Goal: Information Seeking & Learning: Learn about a topic

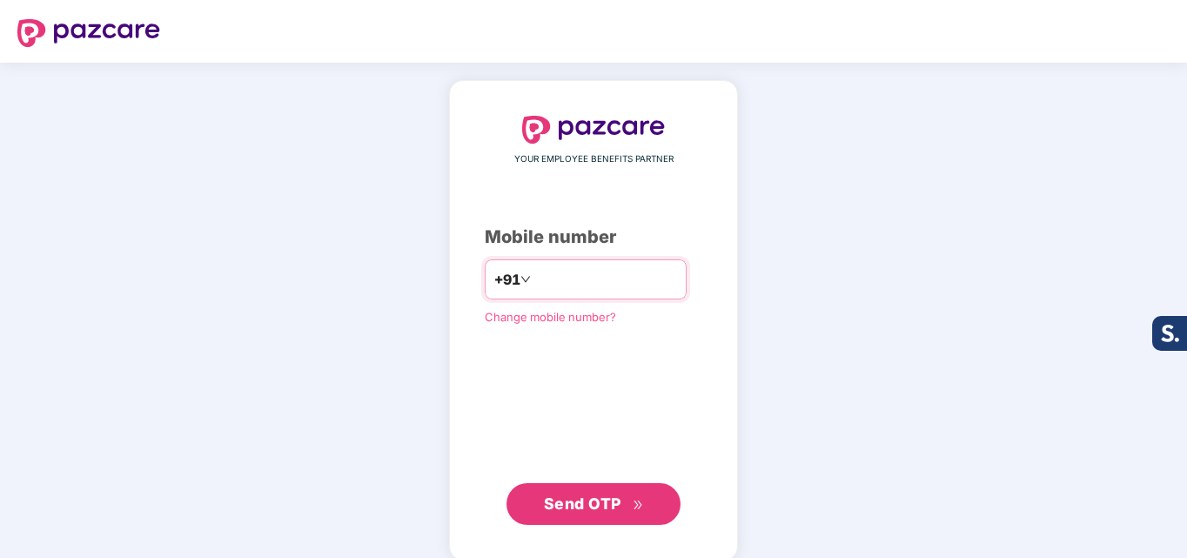
click at [677, 283] on input "***" at bounding box center [605, 279] width 143 height 28
click at [561, 270] on input "***" at bounding box center [605, 279] width 143 height 28
type input "**********"
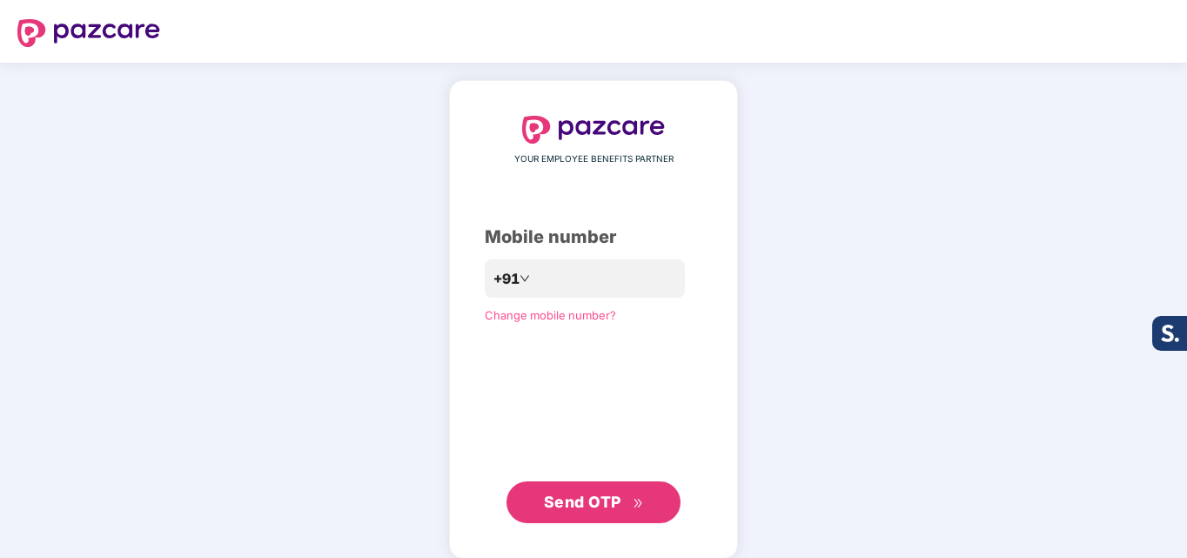
click at [609, 513] on span "Send OTP" at bounding box center [594, 502] width 100 height 24
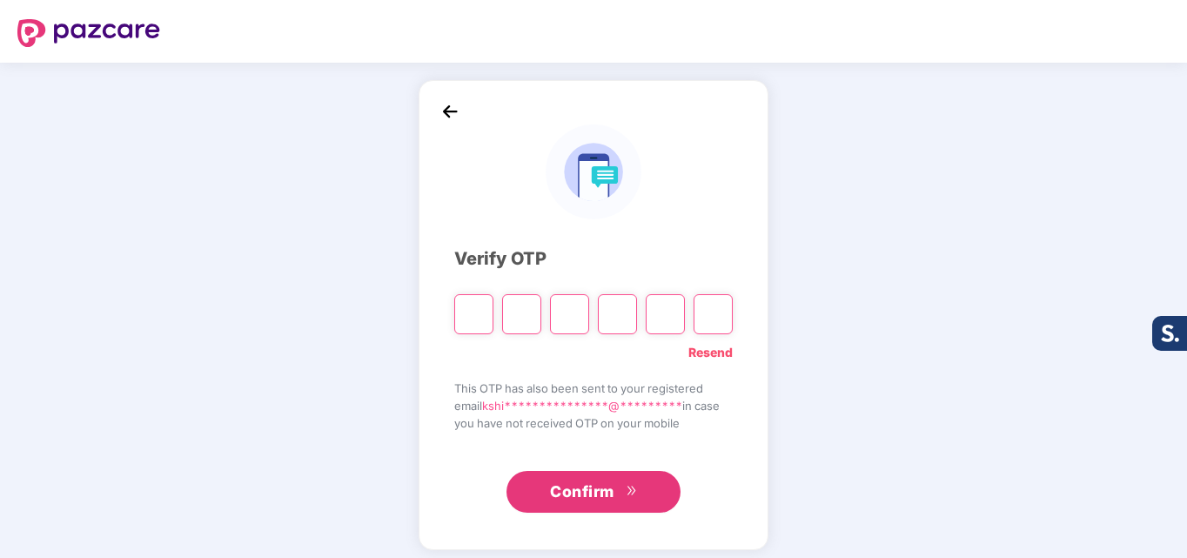
type input "*"
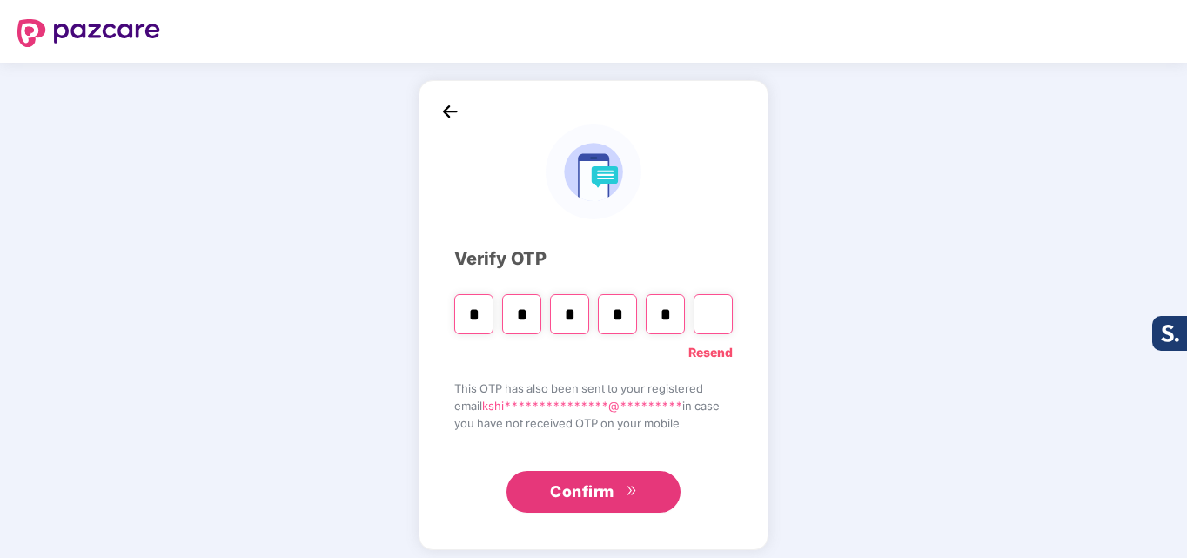
type input "*"
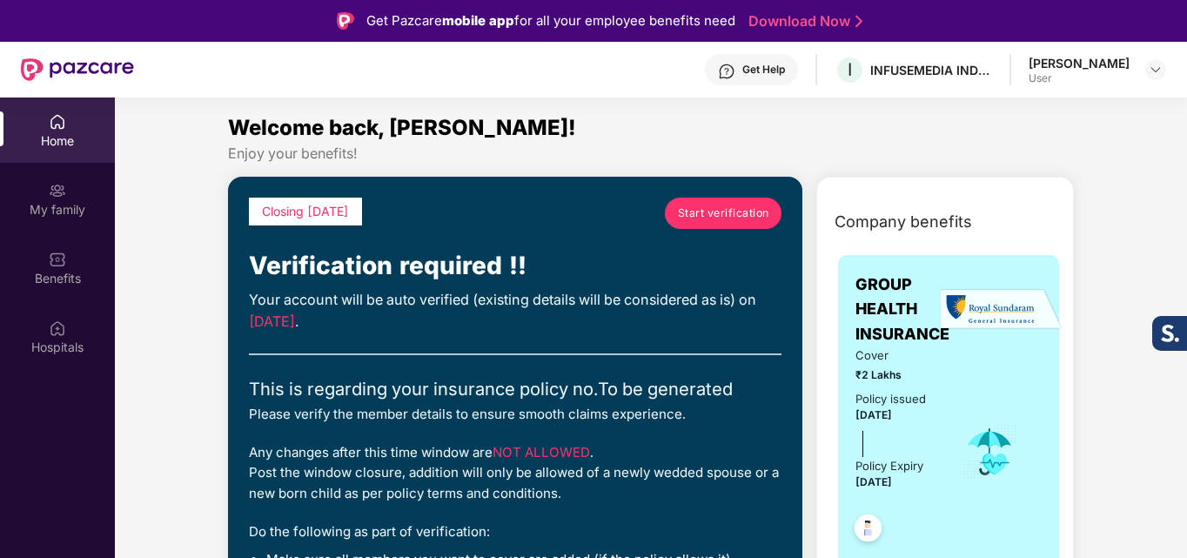
scroll to position [87, 0]
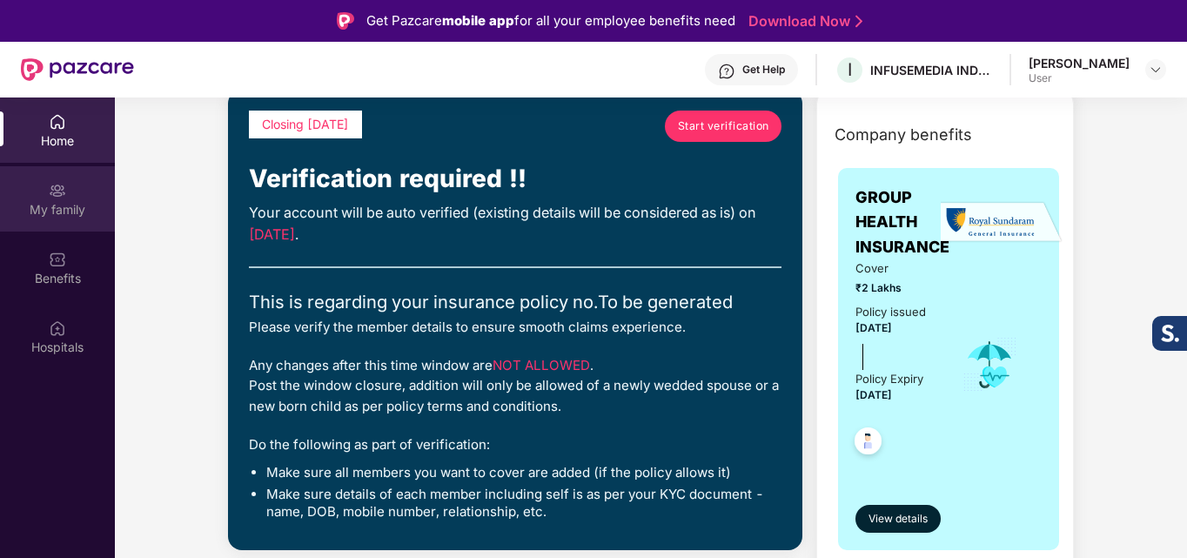
click at [71, 207] on div "My family" at bounding box center [57, 209] width 115 height 17
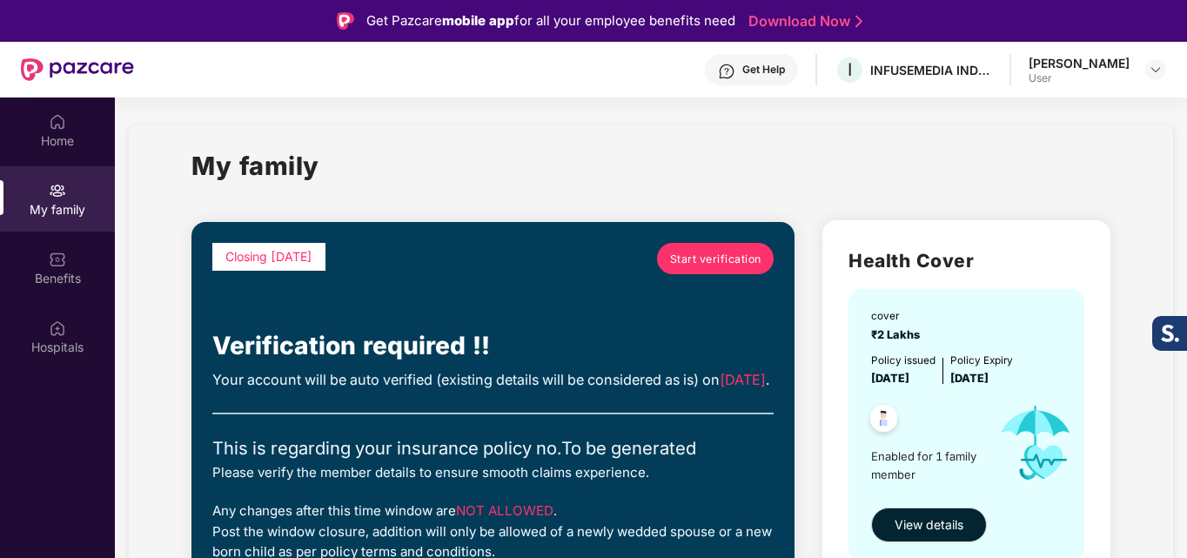
click at [707, 258] on span "Start verification" at bounding box center [715, 259] width 91 height 17
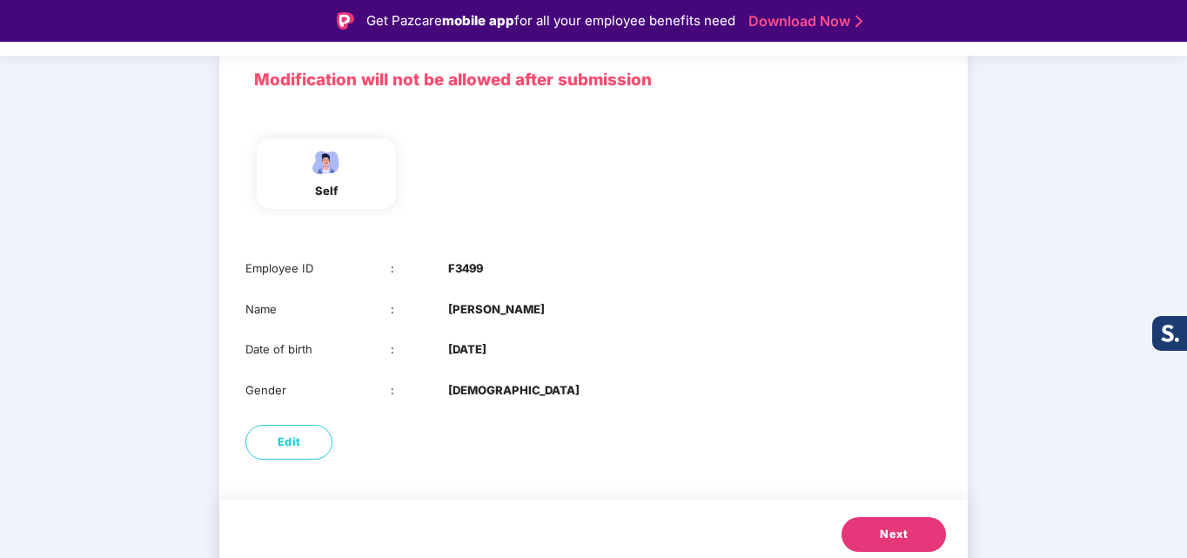
scroll to position [130, 0]
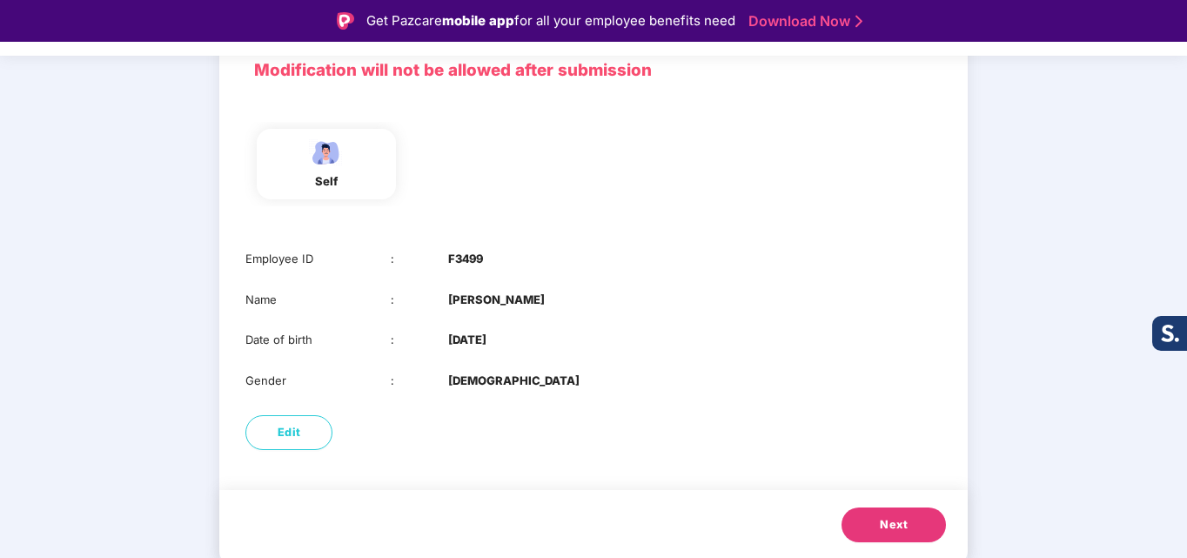
click at [867, 519] on button "Next" at bounding box center [893, 524] width 104 height 35
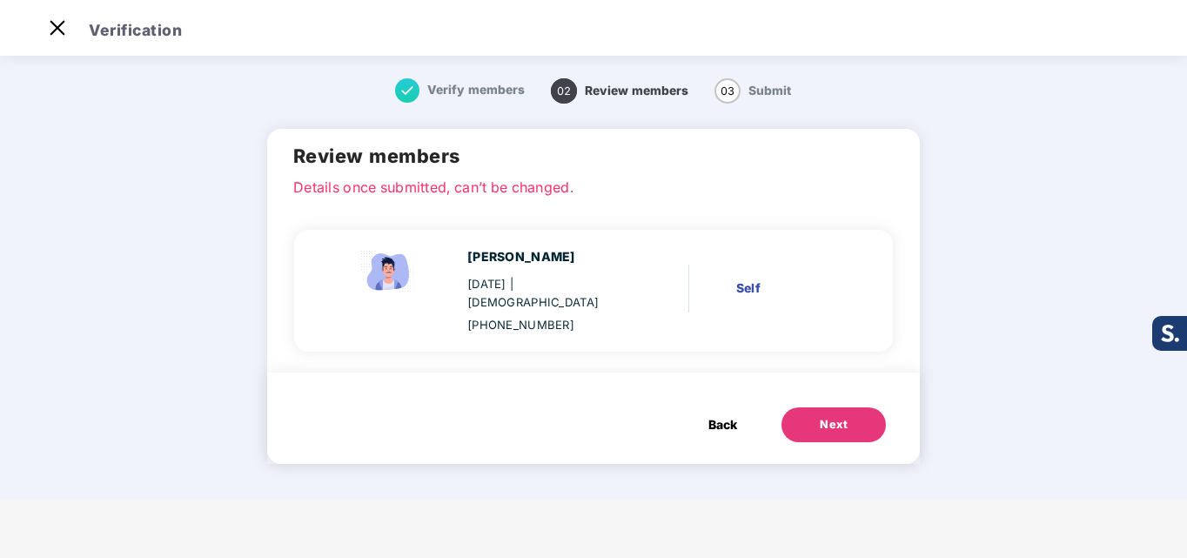
scroll to position [0, 0]
click at [838, 416] on div "Next" at bounding box center [834, 424] width 28 height 17
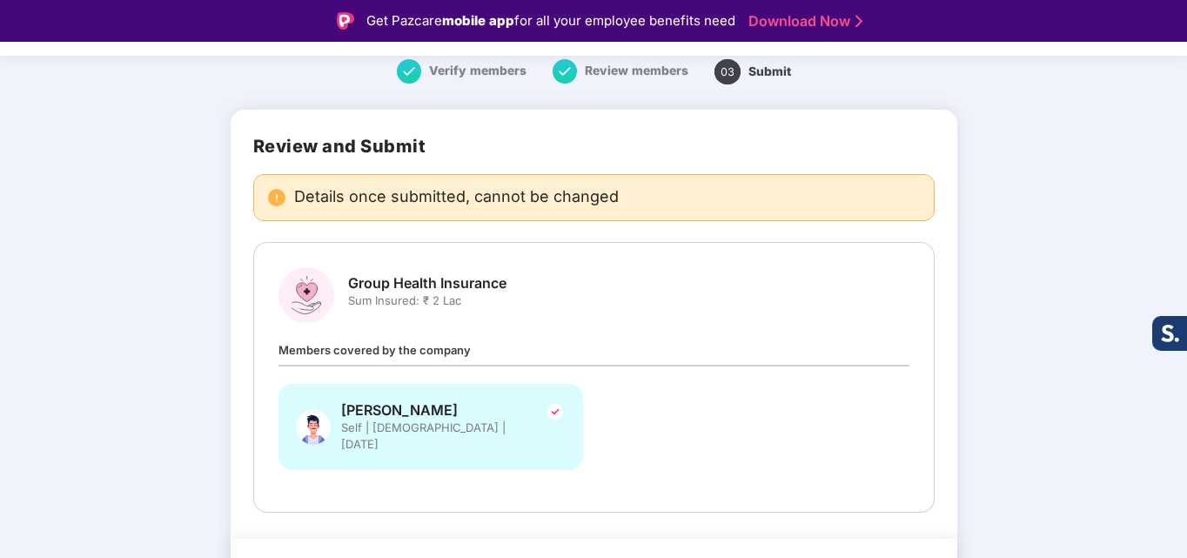
scroll to position [97, 0]
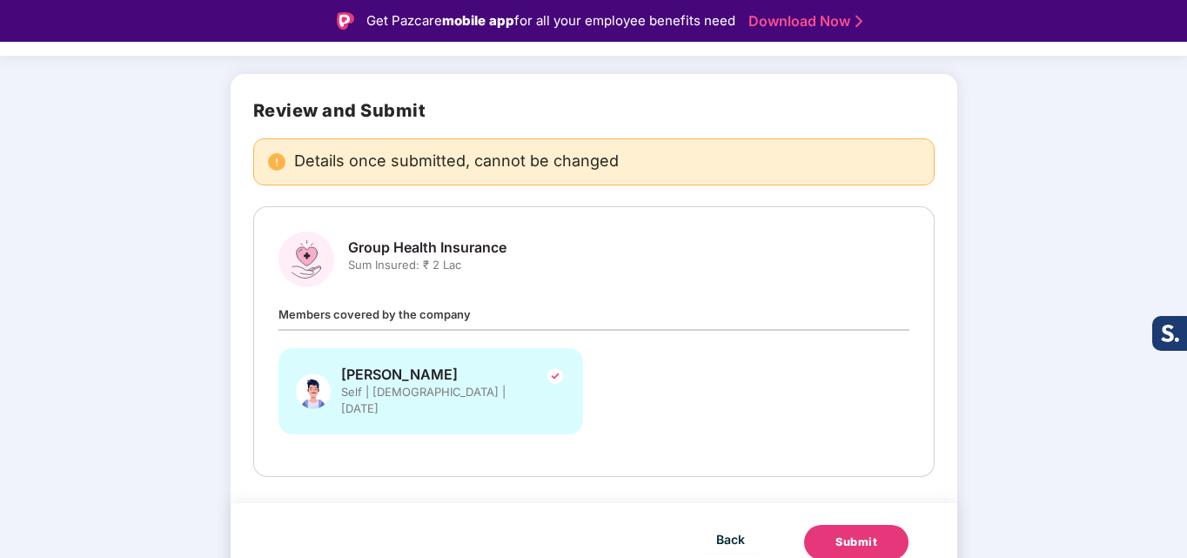
click at [428, 320] on span "Members covered by the company" at bounding box center [374, 314] width 192 height 14
click at [739, 528] on span "Back" at bounding box center [730, 539] width 29 height 22
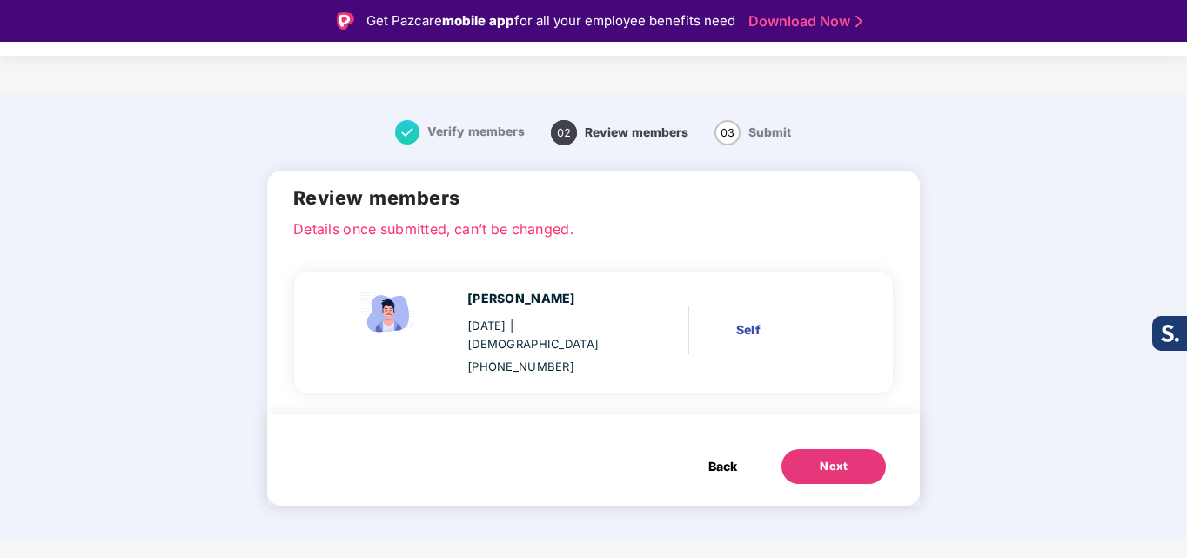
scroll to position [0, 0]
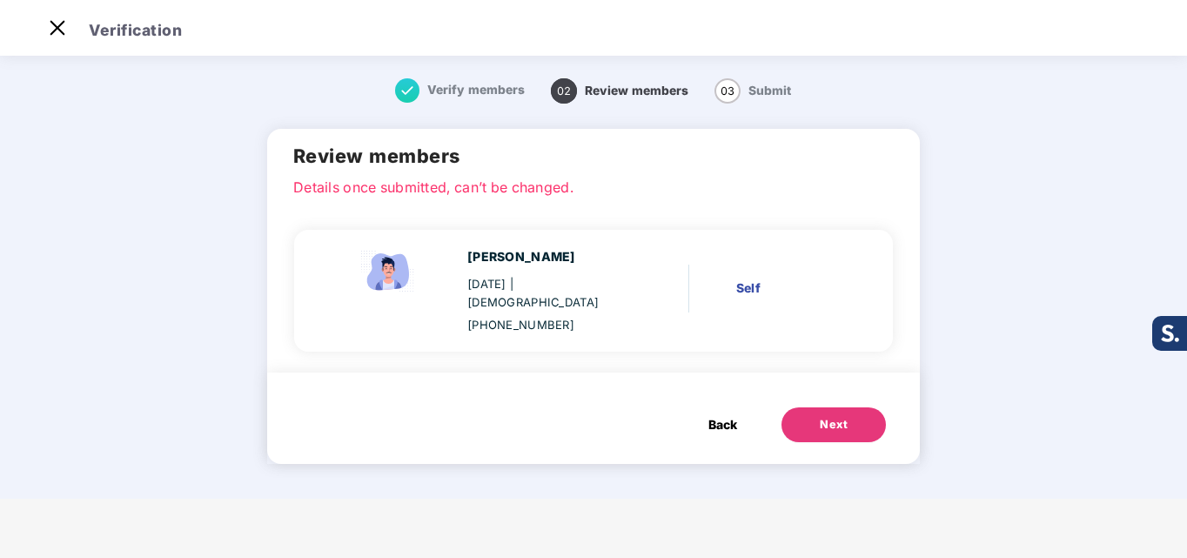
click at [726, 435] on div "Back Next" at bounding box center [593, 417] width 652 height 91
click at [727, 415] on span "Back" at bounding box center [722, 424] width 29 height 19
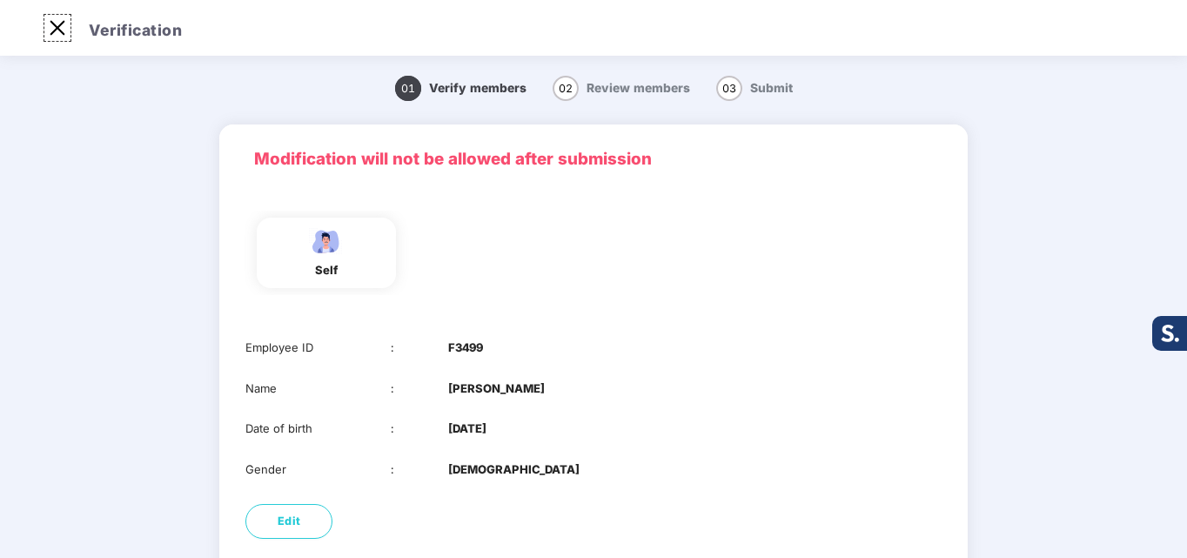
click at [60, 26] on img at bounding box center [57, 28] width 28 height 28
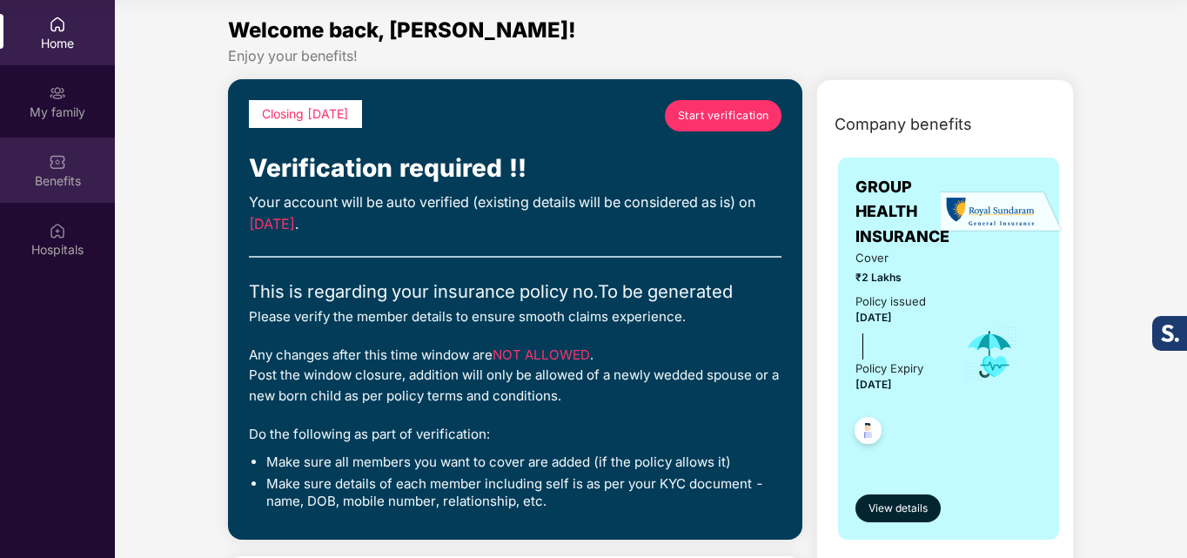
click at [72, 157] on div "Benefits" at bounding box center [57, 169] width 115 height 65
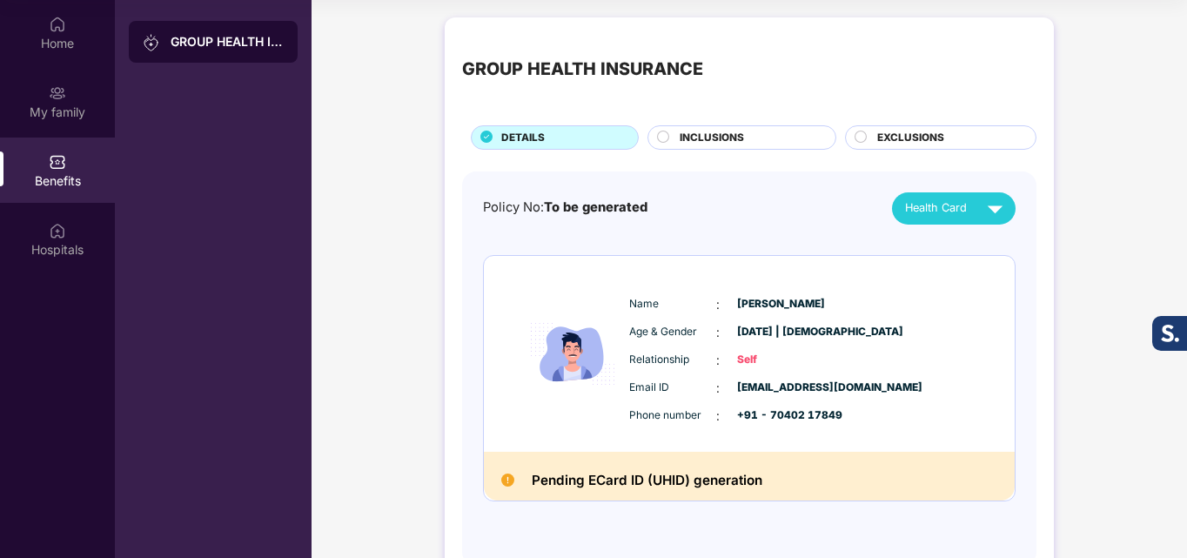
click at [759, 136] on div "INCLUSIONS" at bounding box center [749, 139] width 156 height 19
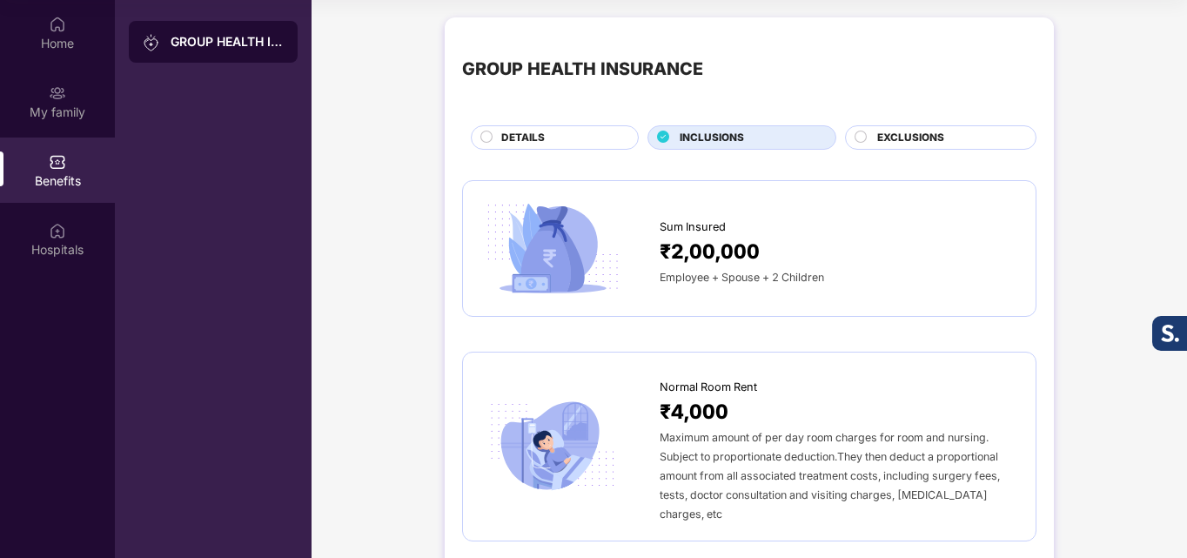
click at [874, 130] on div "EXCLUSIONS" at bounding box center [947, 139] width 158 height 19
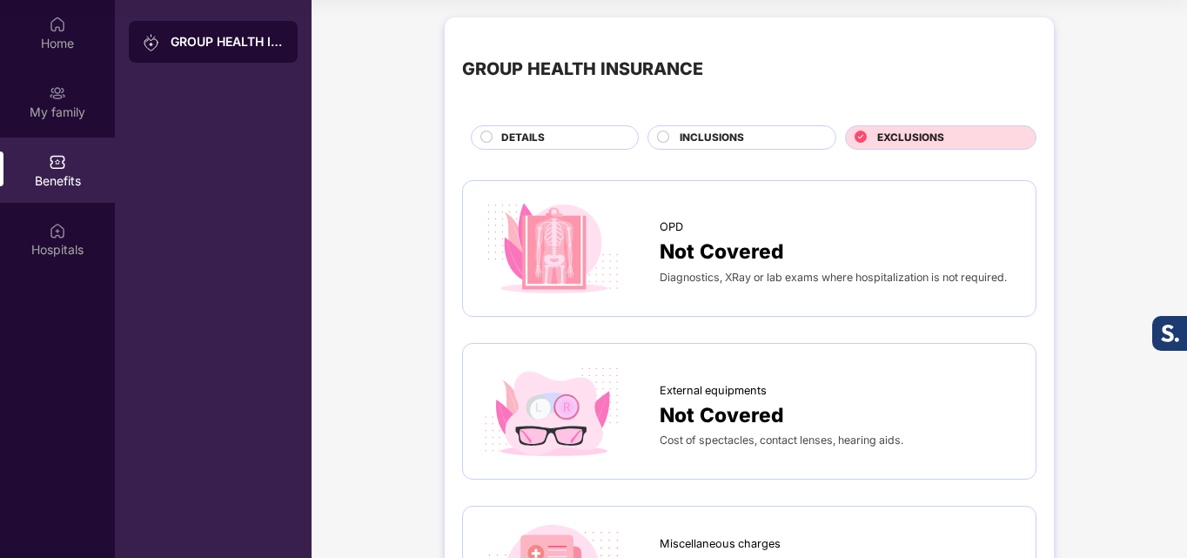
click at [749, 129] on div "INCLUSIONS" at bounding box center [741, 137] width 189 height 24
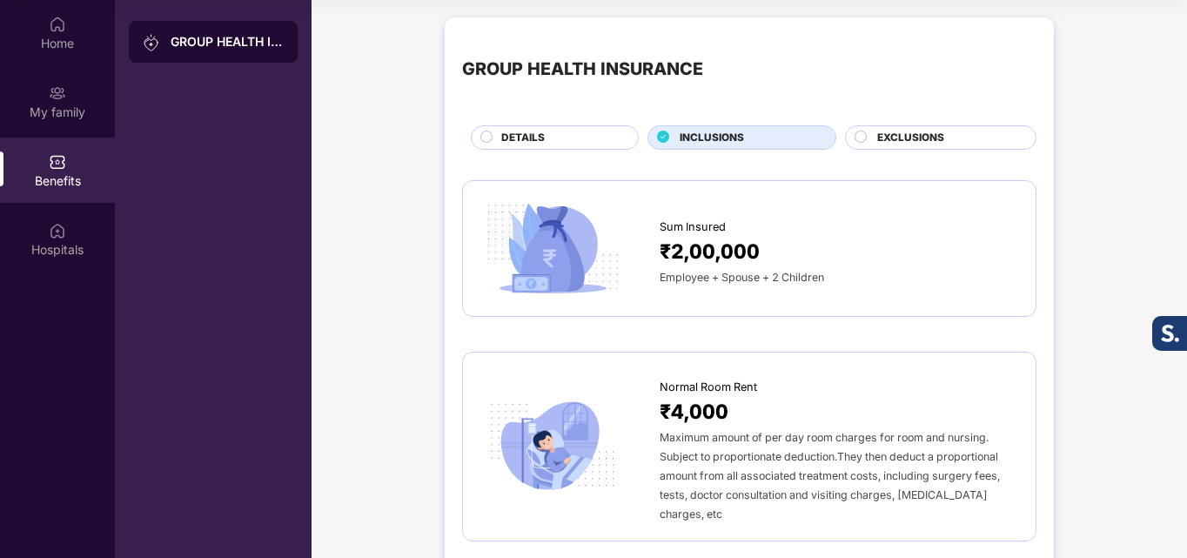
click at [719, 277] on span "Employee + Spouse + 2 Children" at bounding box center [741, 277] width 164 height 13
click at [540, 135] on span "DETAILS" at bounding box center [522, 138] width 43 height 17
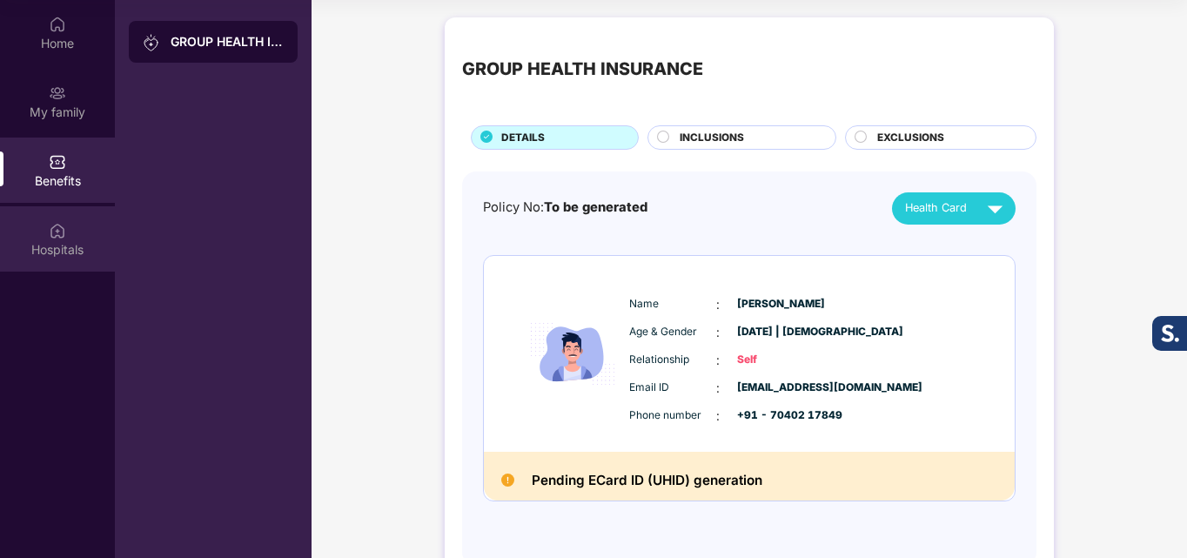
click at [64, 250] on div "Hospitals" at bounding box center [57, 249] width 115 height 17
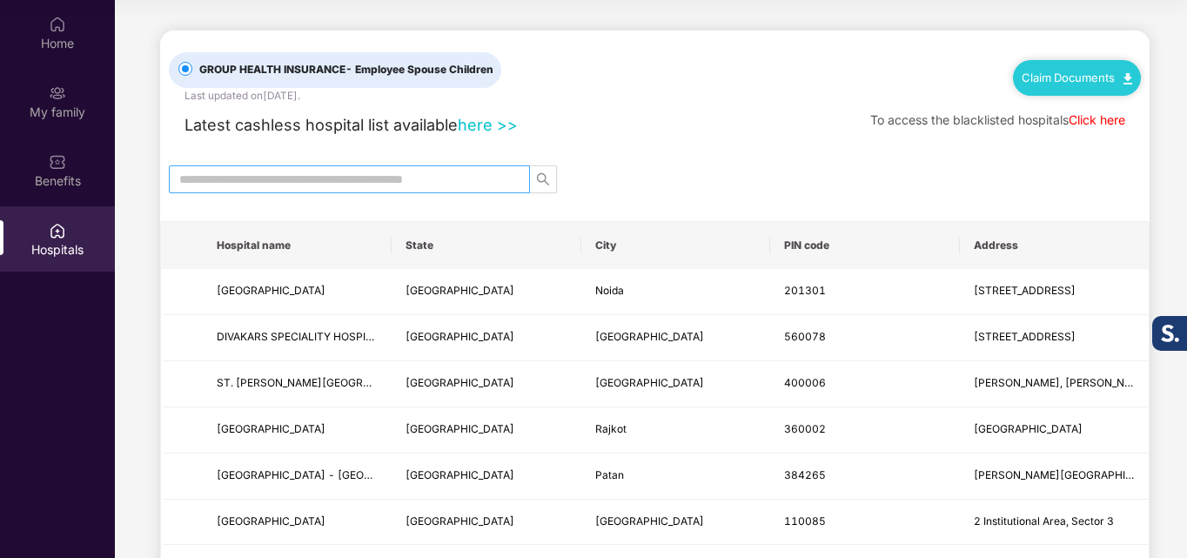
click at [303, 172] on input "text" at bounding box center [342, 179] width 326 height 19
type input "*"
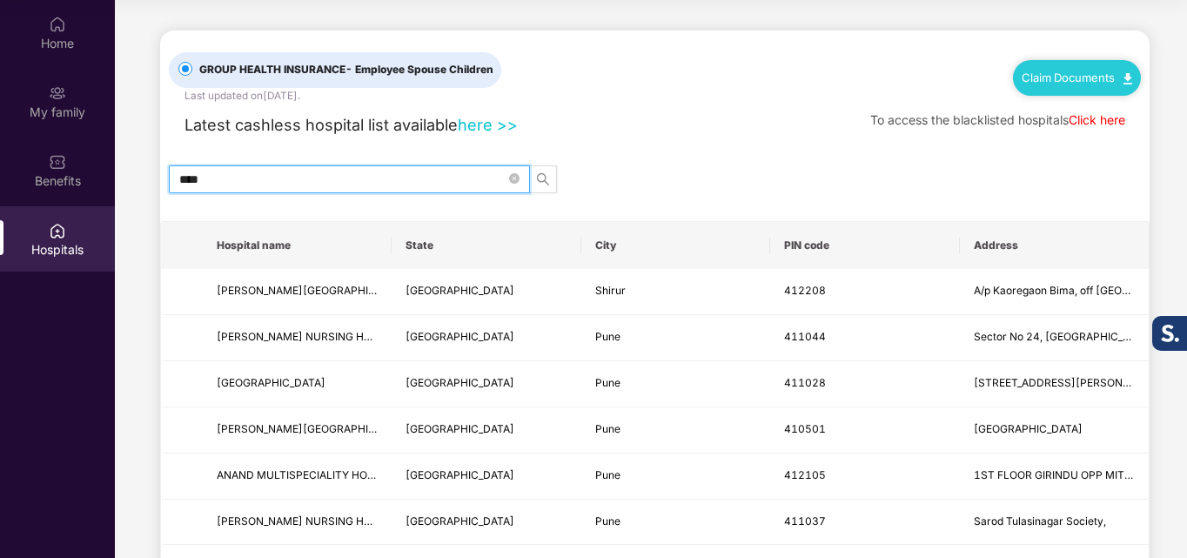
type input "****"
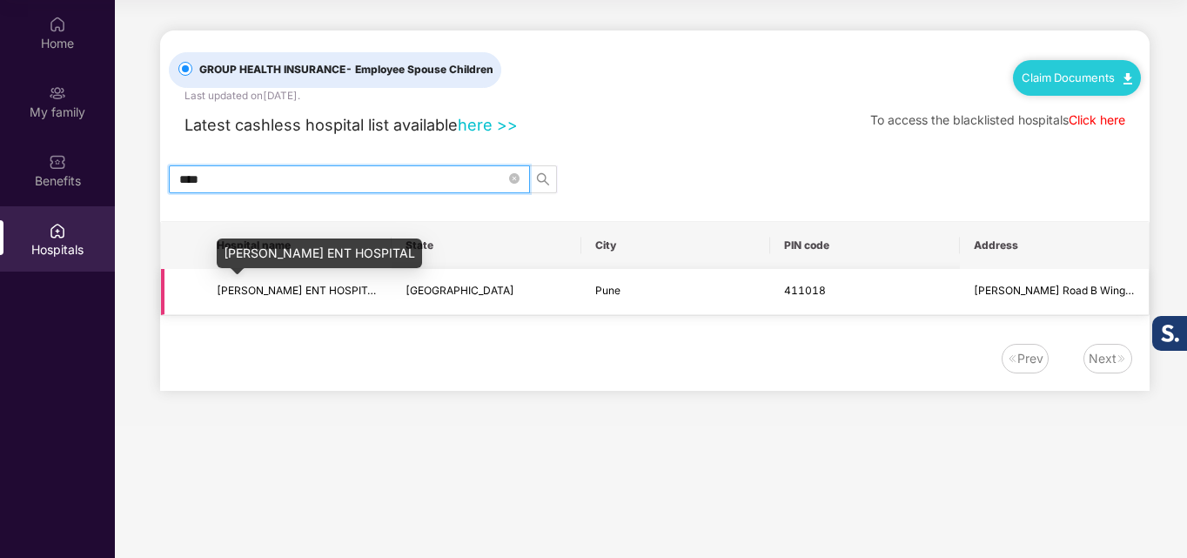
click at [264, 287] on span "[PERSON_NAME] ENT HOSPITAL" at bounding box center [299, 290] width 164 height 13
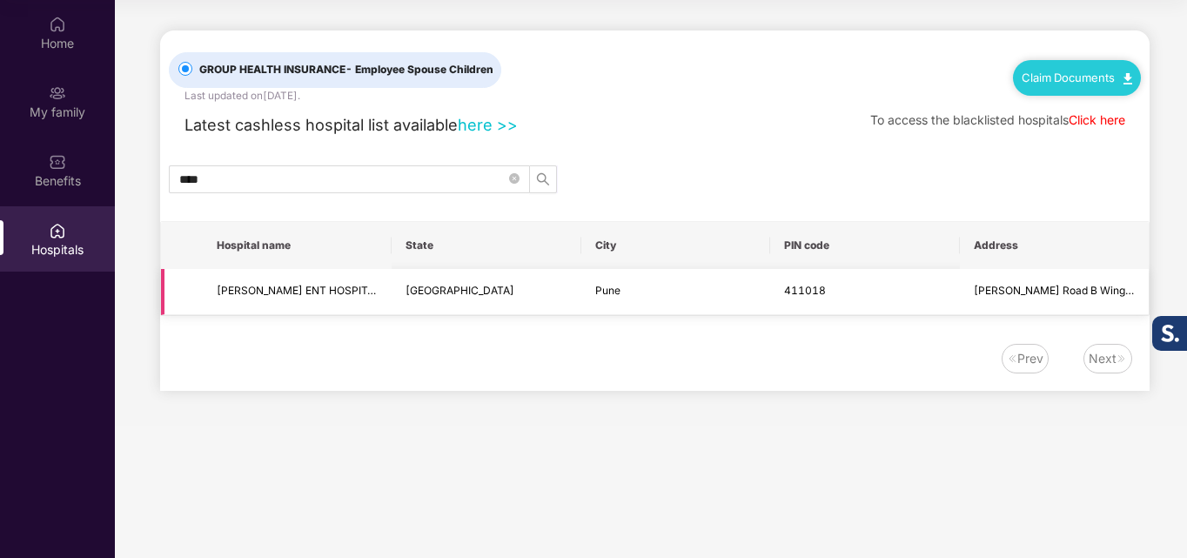
click at [980, 294] on span "[PERSON_NAME] Road B Wing 1st Floor, Opp PCMC" at bounding box center [1103, 290] width 258 height 13
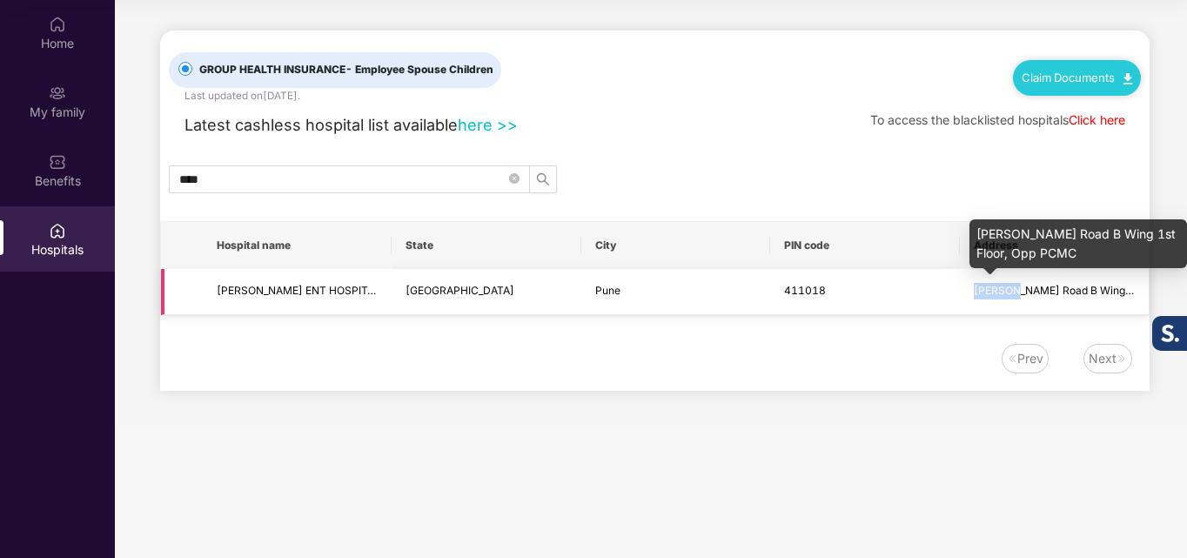
click at [980, 294] on span "[PERSON_NAME] Road B Wing 1st Floor, Opp PCMC" at bounding box center [1103, 290] width 258 height 13
copy span "[PERSON_NAME] Road B Wing 1st Floor, Opp PCMC"
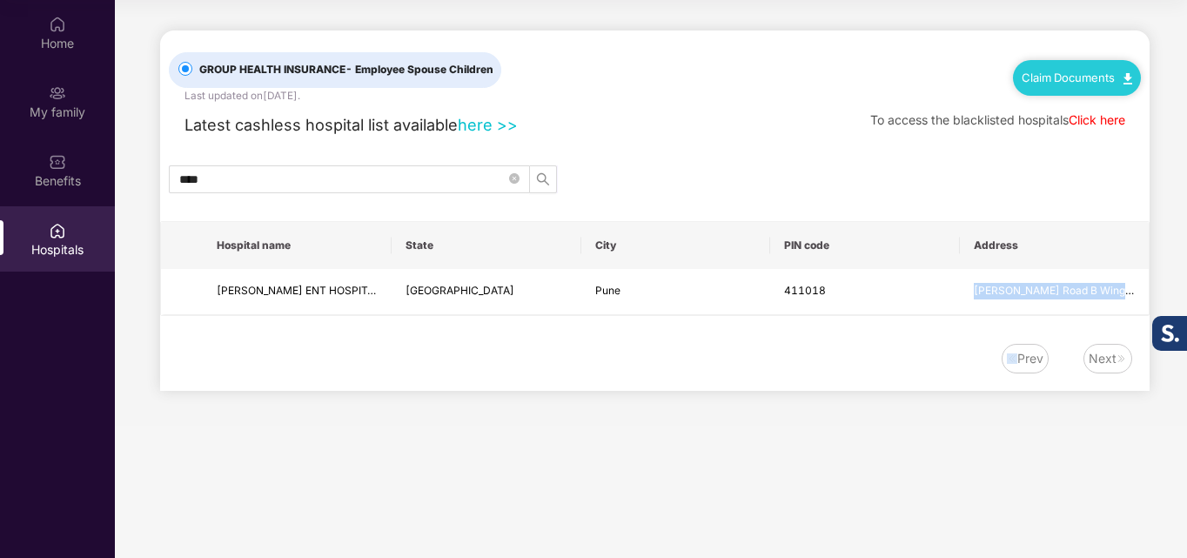
click at [492, 119] on link "here >>" at bounding box center [488, 124] width 60 height 19
click at [519, 180] on icon "close-circle" at bounding box center [514, 178] width 10 height 10
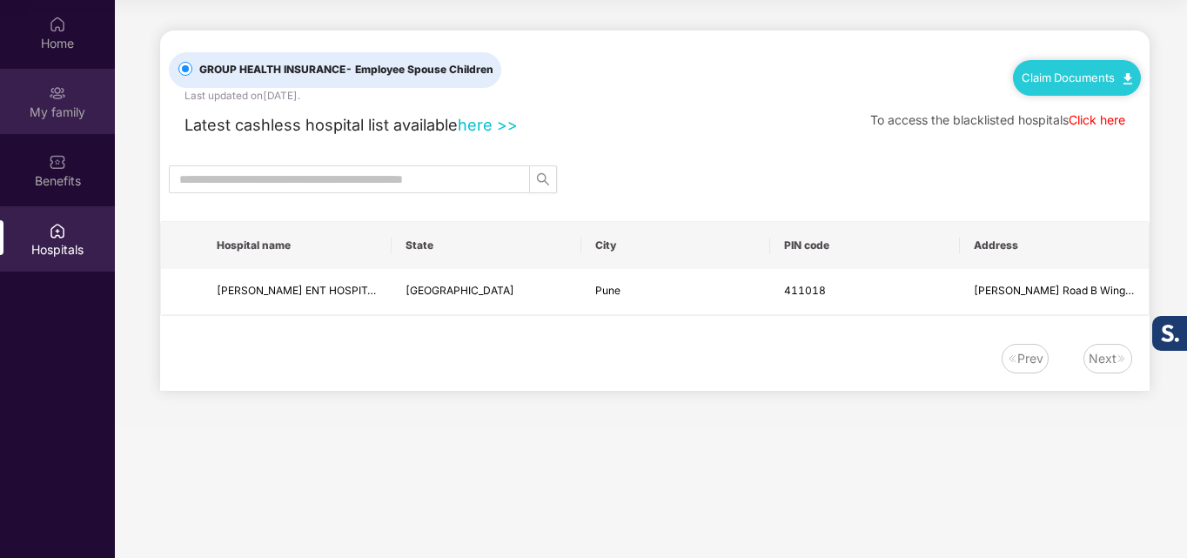
click at [57, 116] on div "My family" at bounding box center [57, 112] width 115 height 17
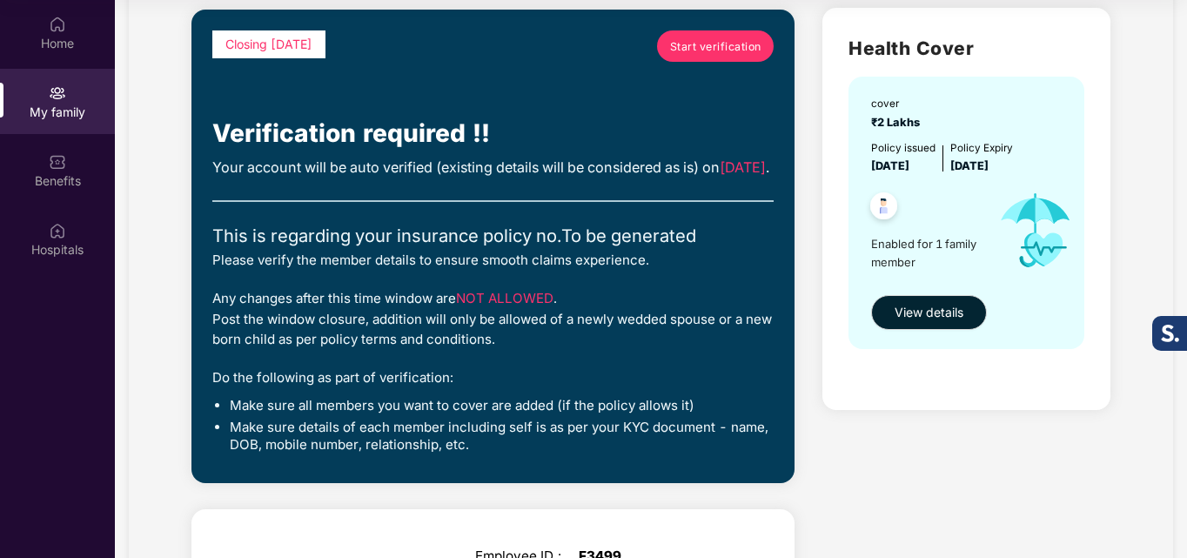
scroll to position [87, 0]
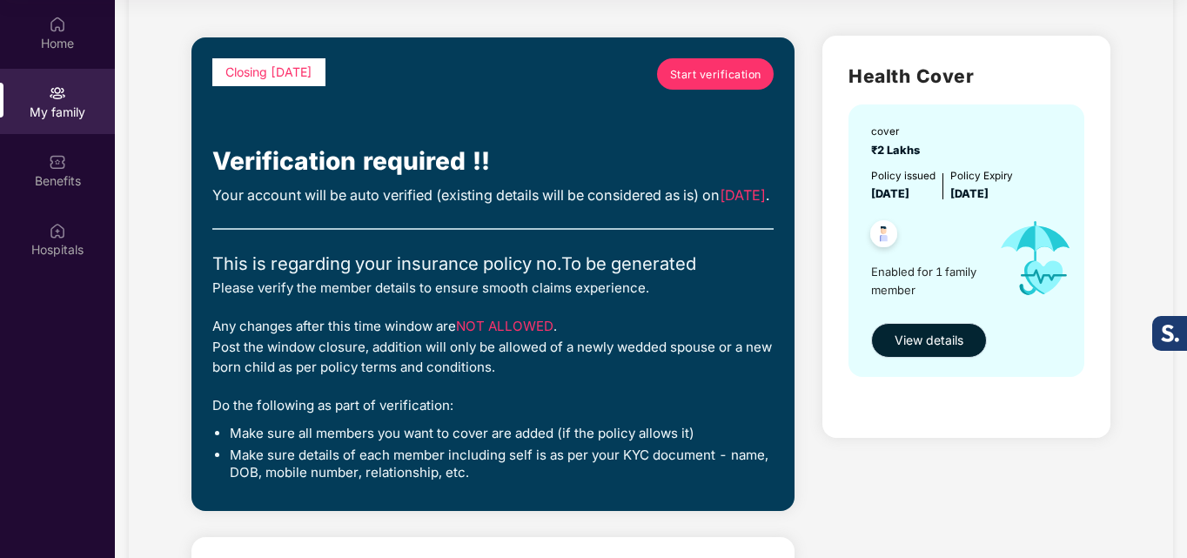
click at [922, 344] on span "View details" at bounding box center [928, 340] width 69 height 19
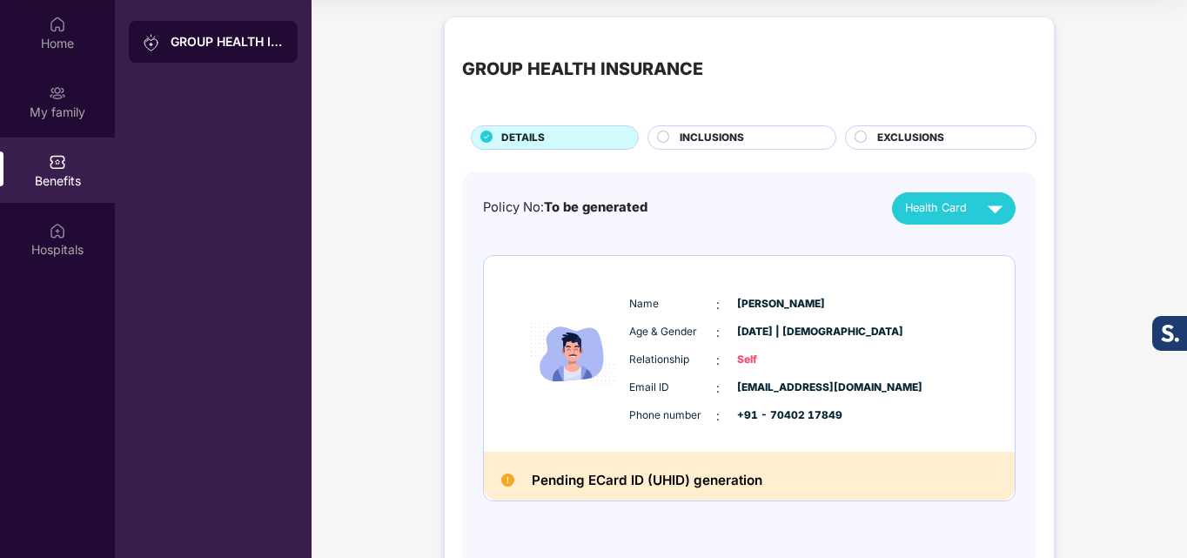
click at [711, 146] on div "INCLUSIONS" at bounding box center [749, 139] width 156 height 19
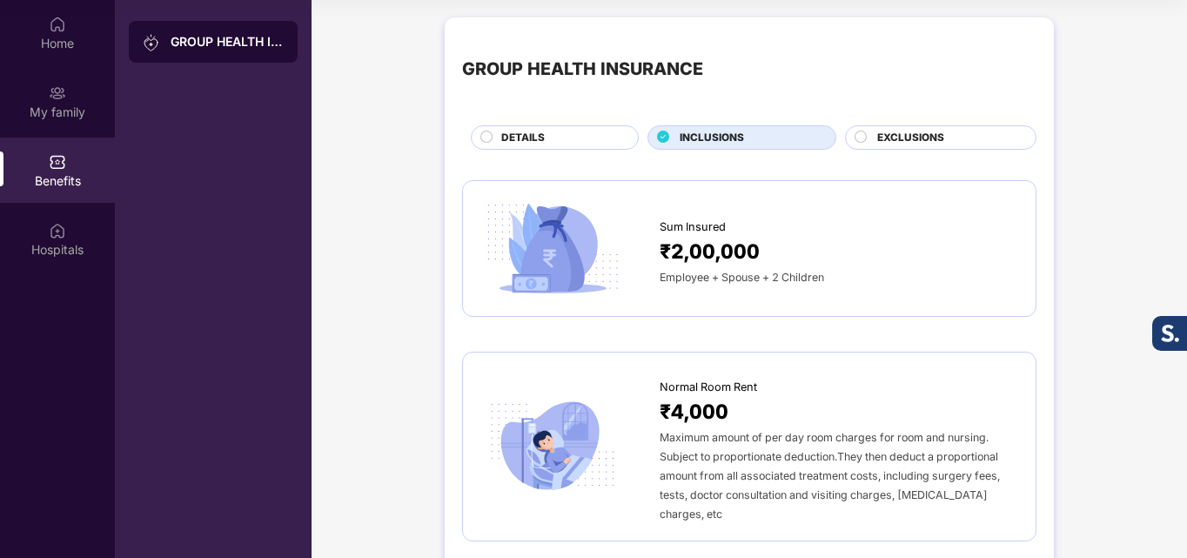
click at [932, 126] on div "EXCLUSIONS" at bounding box center [940, 137] width 191 height 24
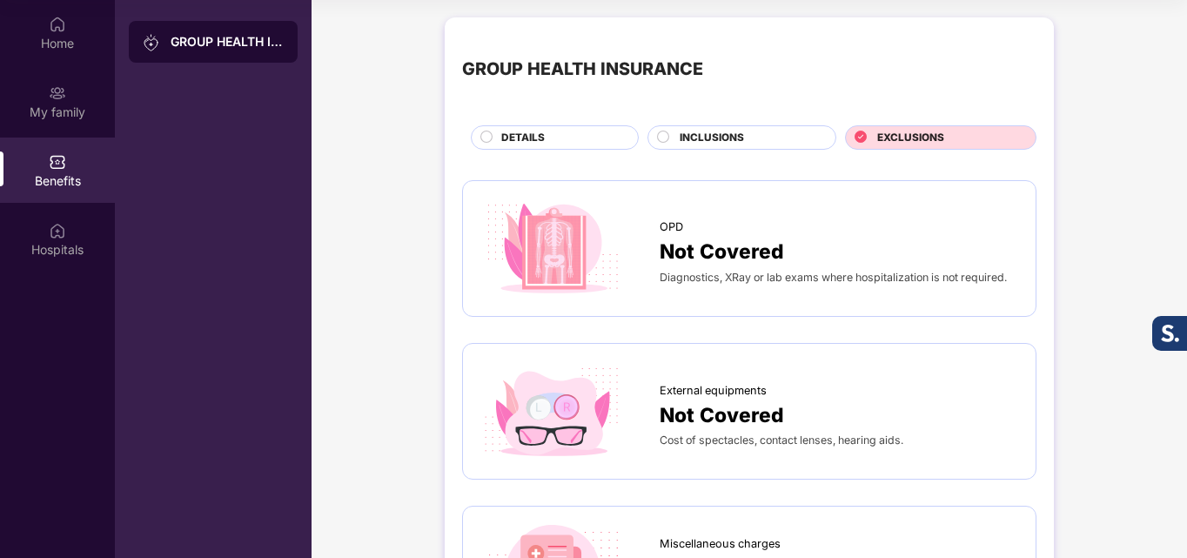
click at [705, 139] on span "INCLUSIONS" at bounding box center [711, 138] width 64 height 17
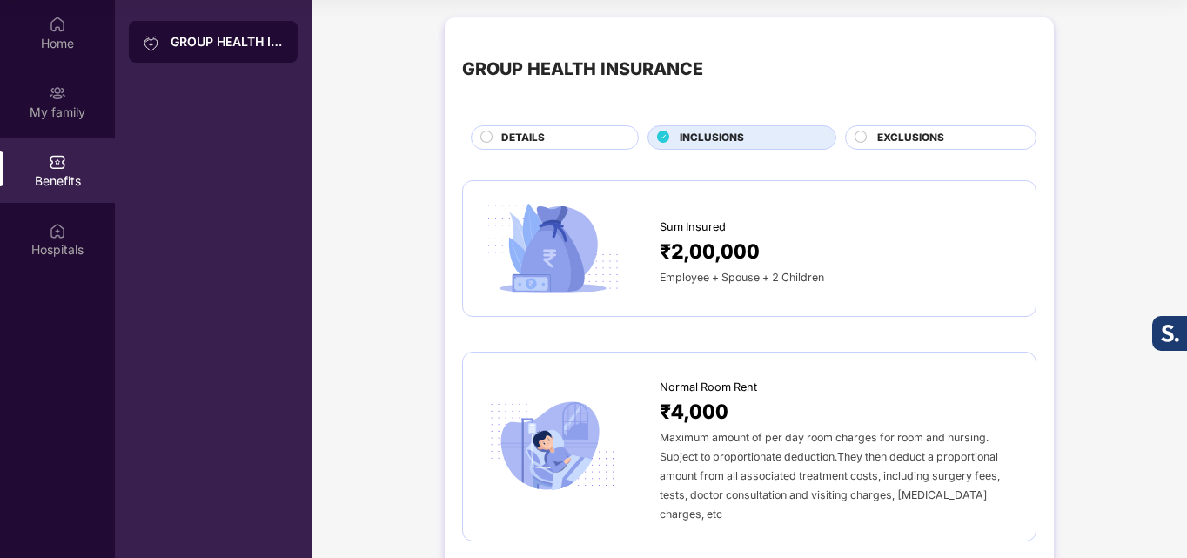
click at [535, 138] on span "DETAILS" at bounding box center [522, 138] width 43 height 17
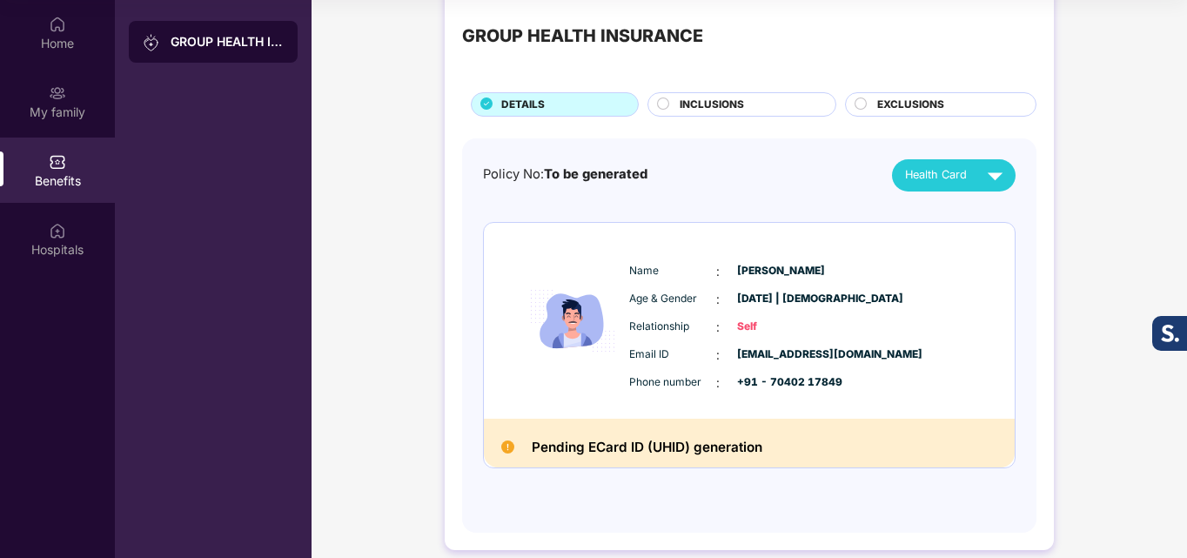
scroll to position [51, 0]
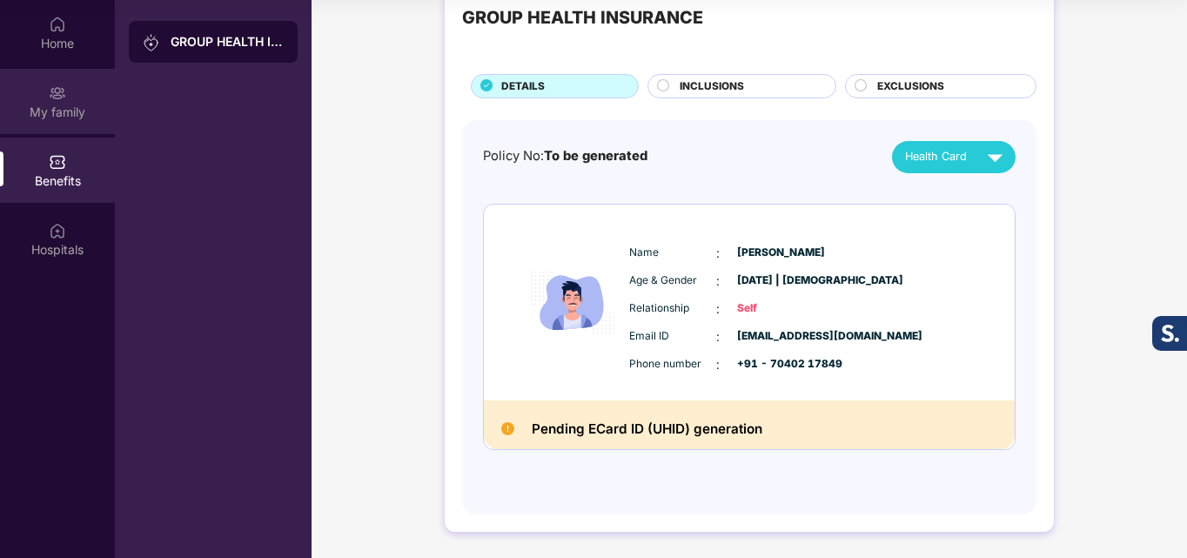
click at [50, 103] on div "My family" at bounding box center [57, 111] width 115 height 17
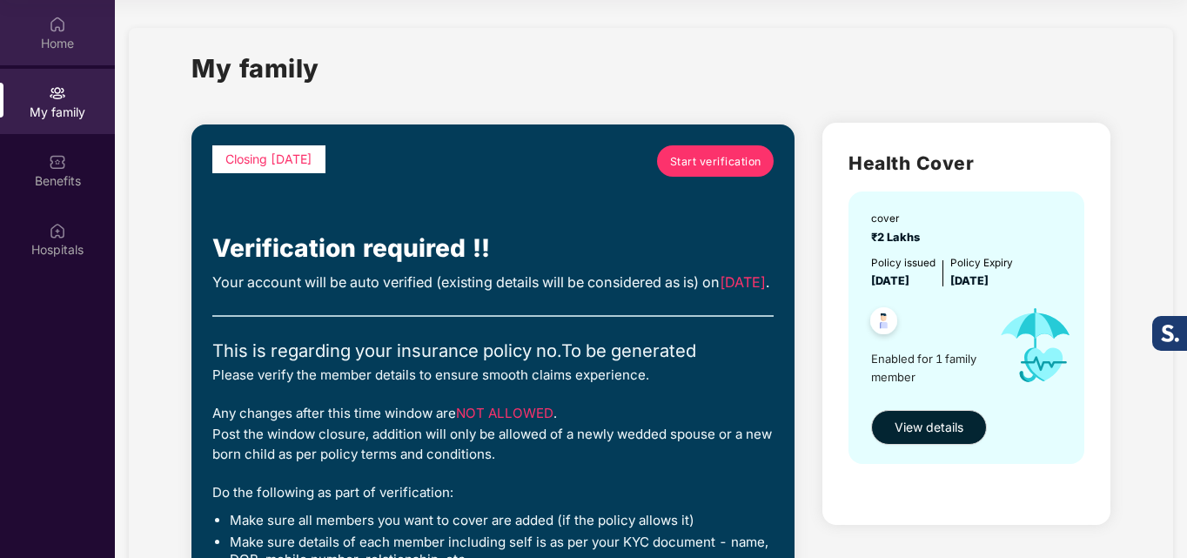
click at [78, 43] on div "Home" at bounding box center [57, 43] width 115 height 17
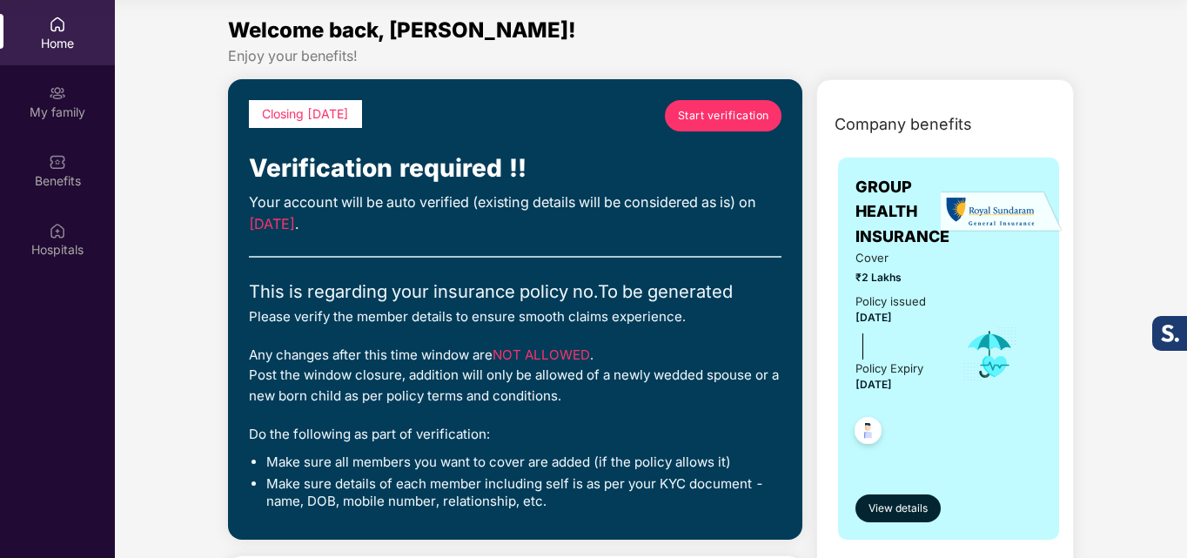
click at [704, 108] on span "Start verification" at bounding box center [723, 115] width 91 height 17
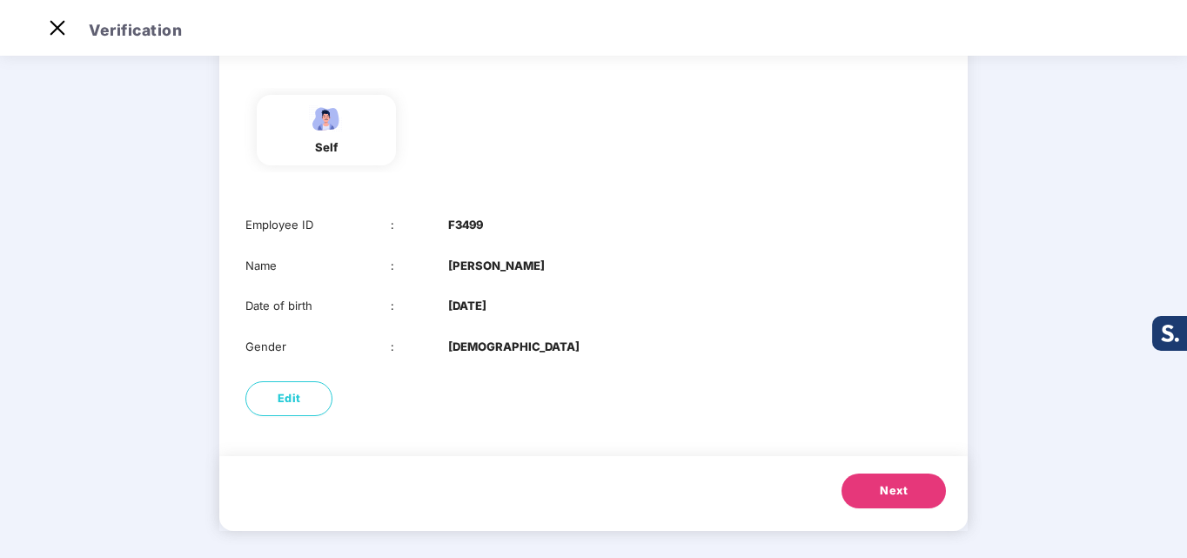
scroll to position [130, 0]
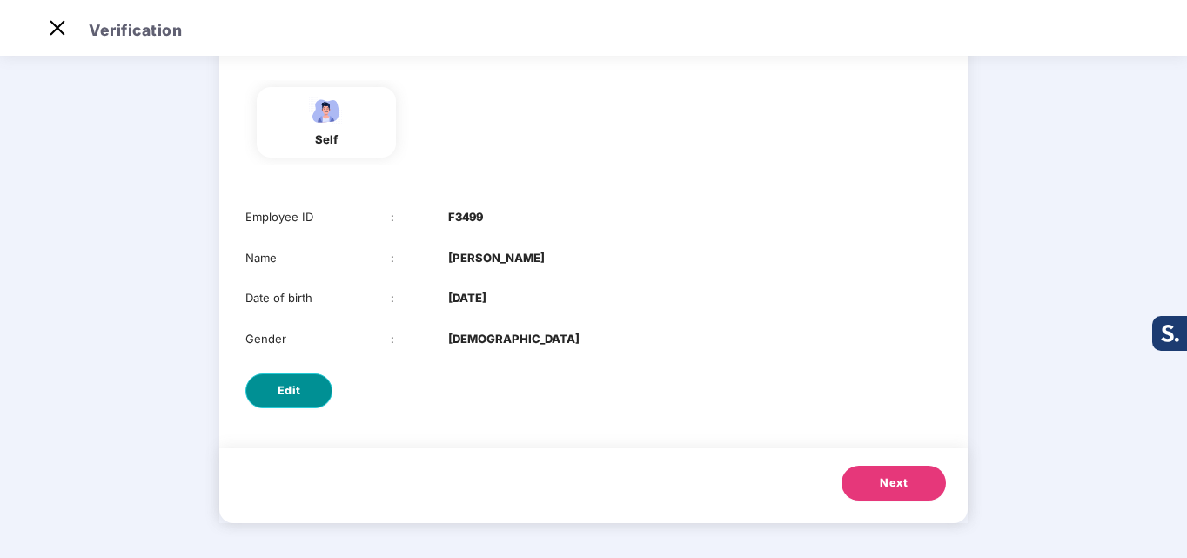
click at [310, 402] on button "Edit" at bounding box center [288, 390] width 87 height 35
select select "****"
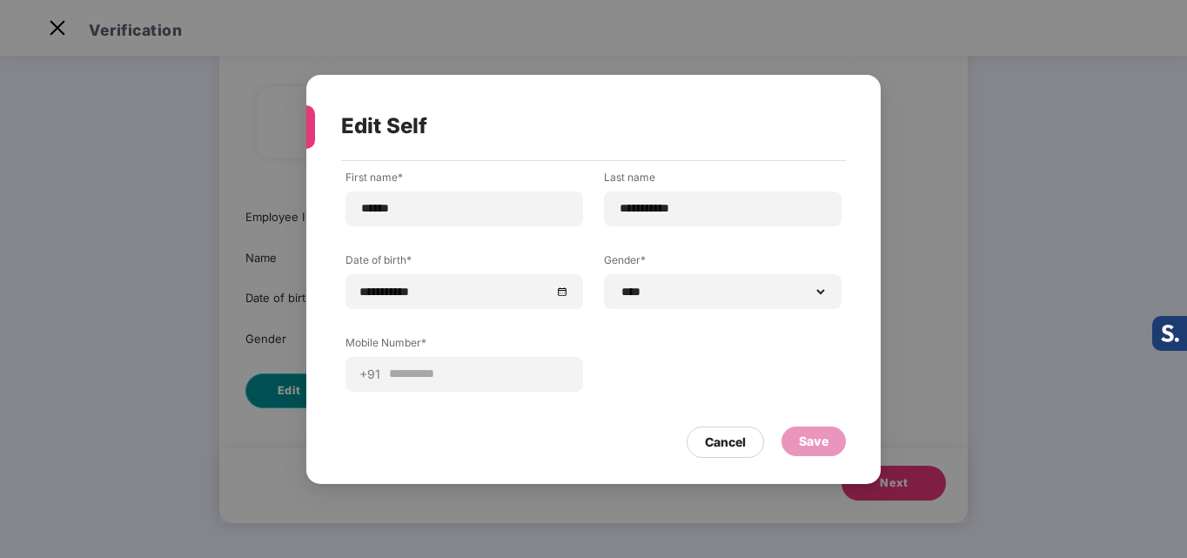
scroll to position [0, 0]
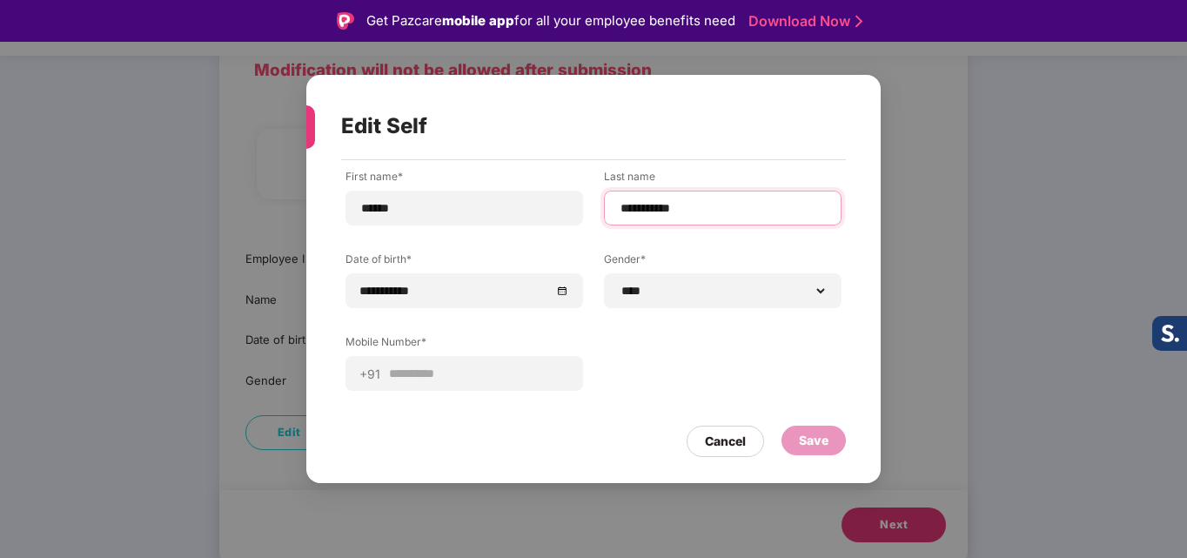
click at [656, 205] on input "**********" at bounding box center [723, 208] width 208 height 18
type input "**********"
click at [794, 432] on div "Save" at bounding box center [813, 440] width 64 height 30
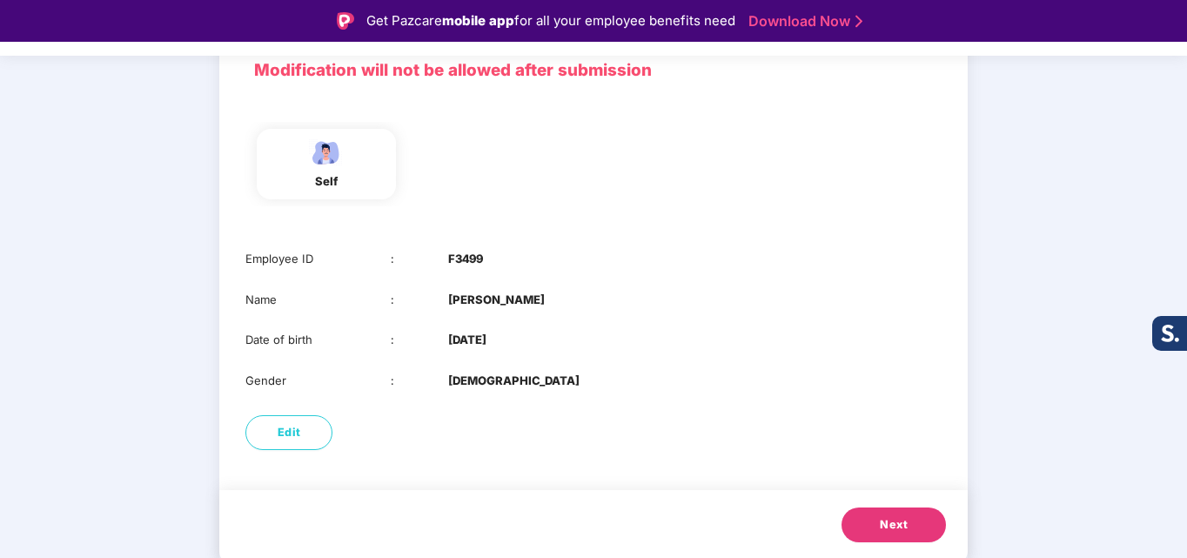
scroll to position [42, 0]
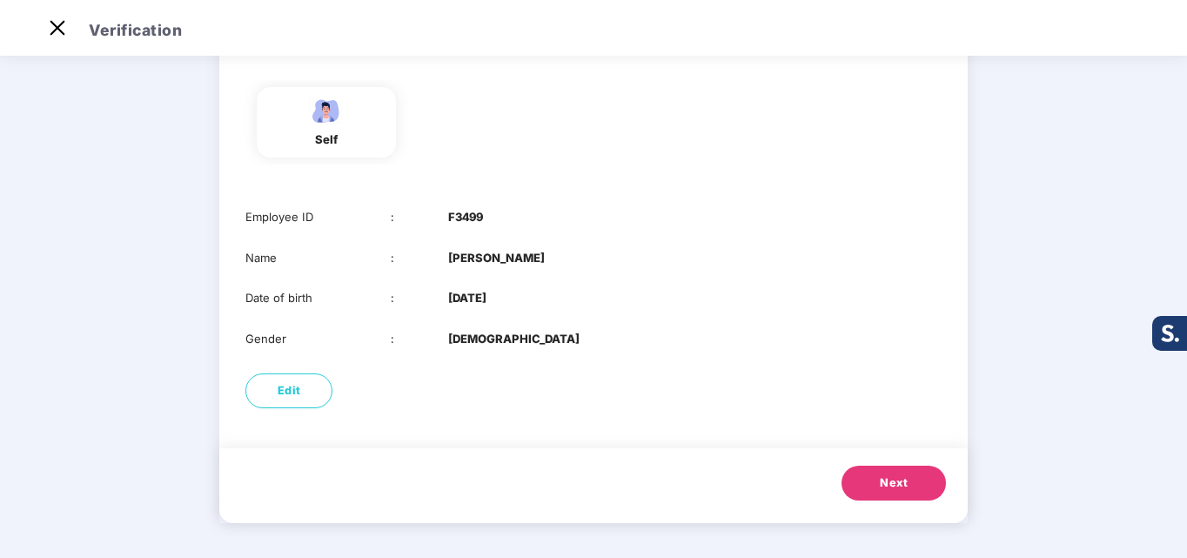
click at [885, 479] on span "Next" at bounding box center [894, 482] width 28 height 17
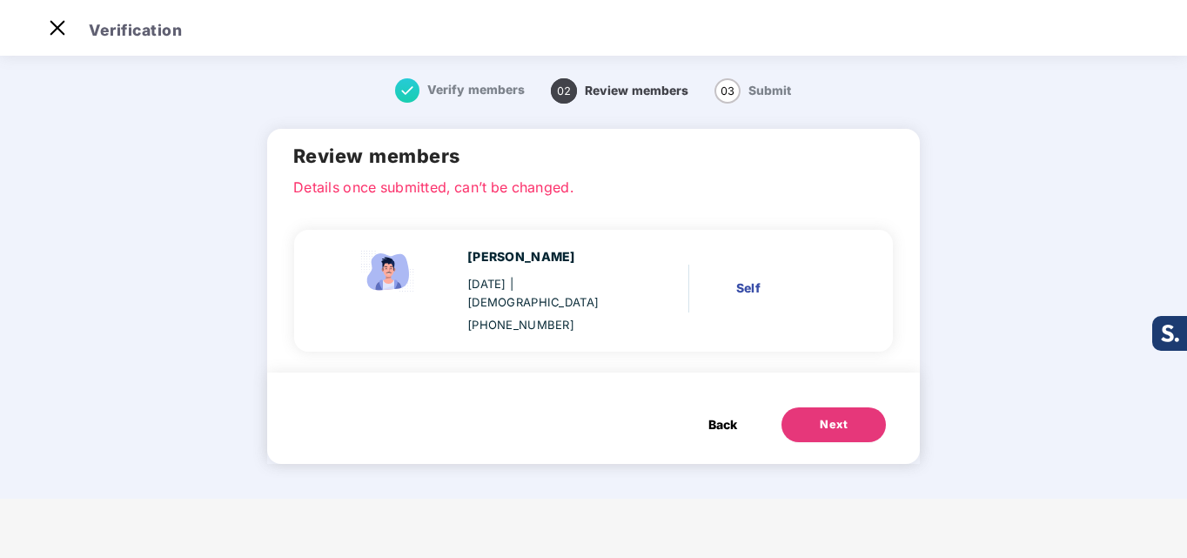
scroll to position [0, 0]
click at [824, 416] on div "Next" at bounding box center [834, 424] width 28 height 17
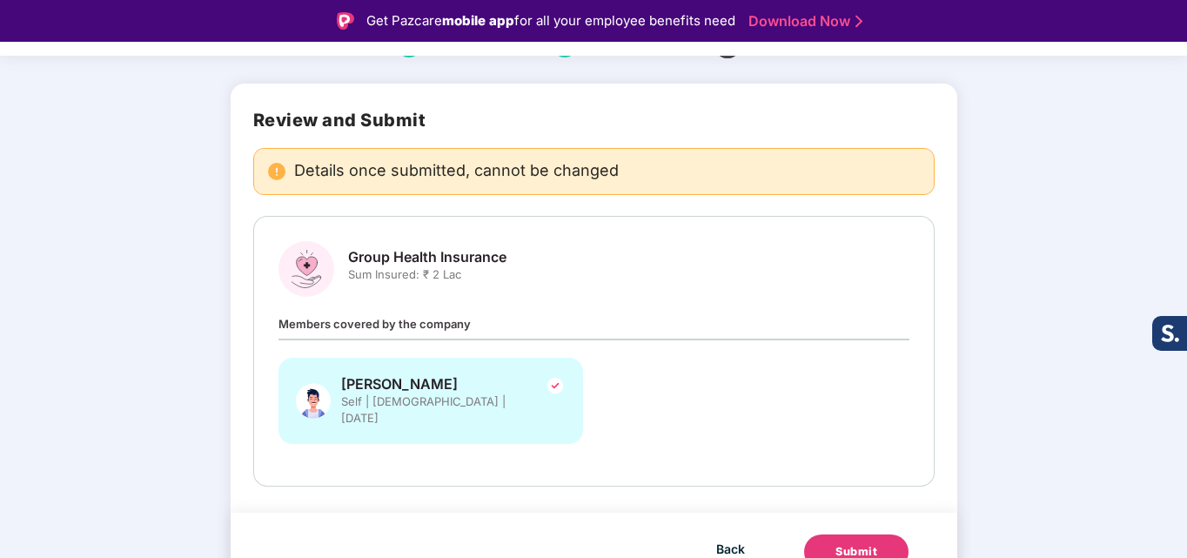
scroll to position [97, 0]
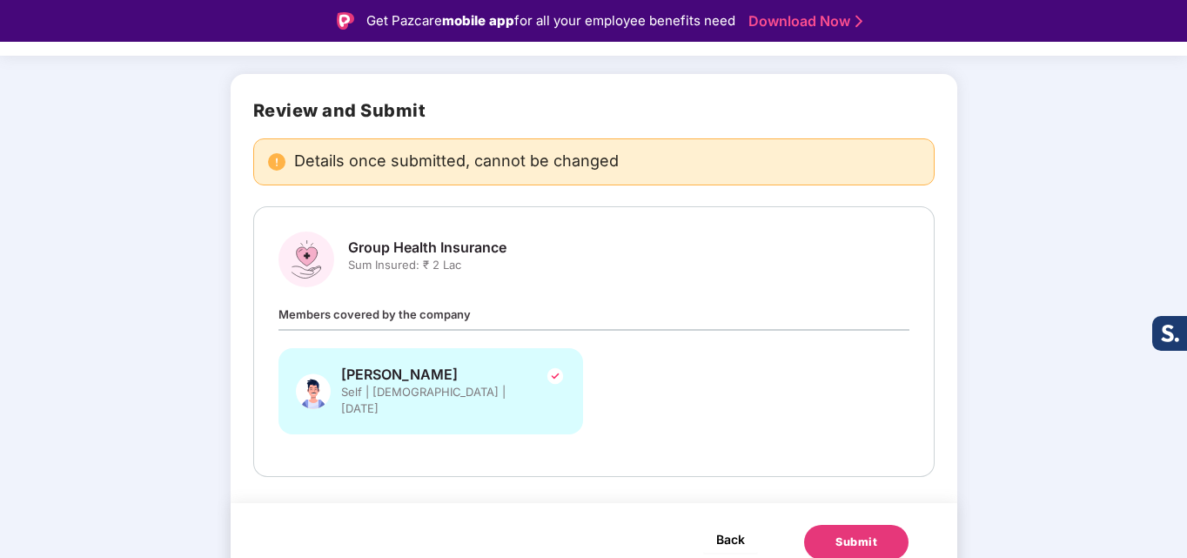
click at [717, 528] on span "Back" at bounding box center [730, 539] width 29 height 22
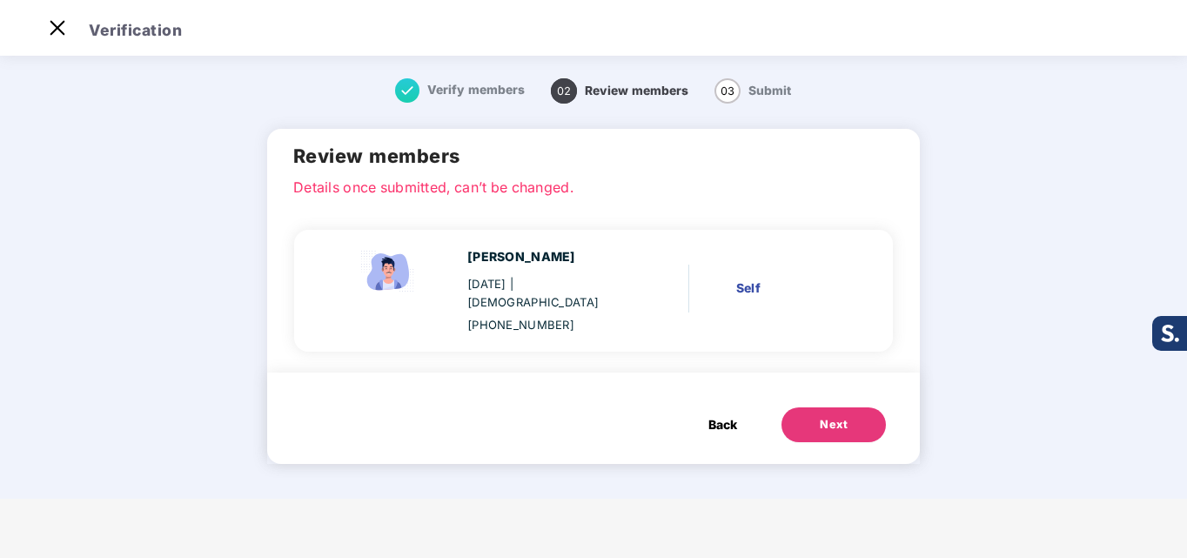
click at [722, 415] on span "Back" at bounding box center [722, 424] width 29 height 19
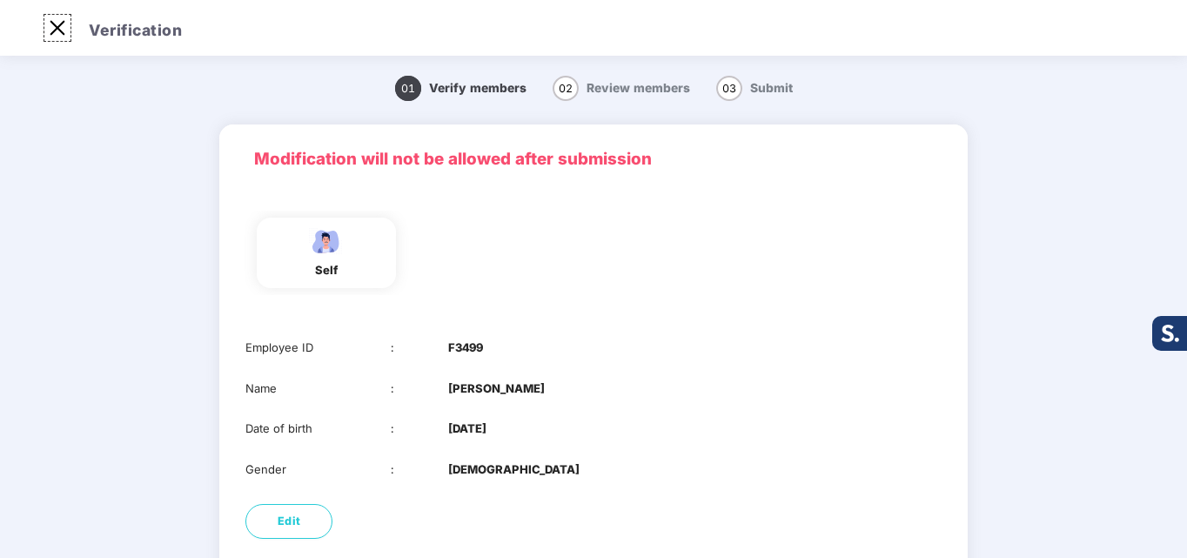
click at [59, 22] on img at bounding box center [57, 28] width 28 height 28
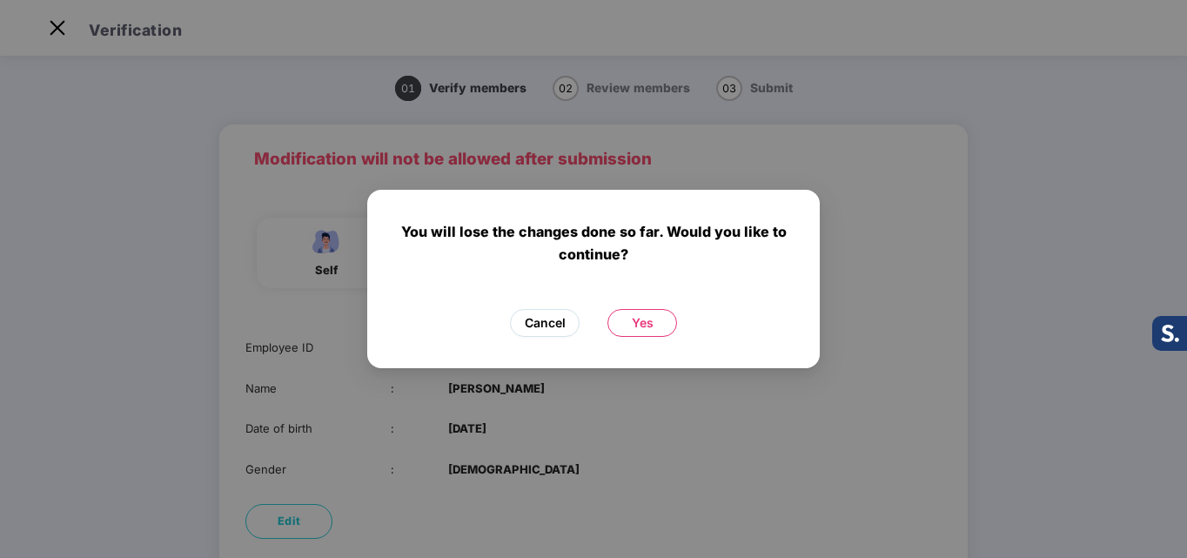
click at [552, 331] on span "Cancel" at bounding box center [545, 322] width 41 height 19
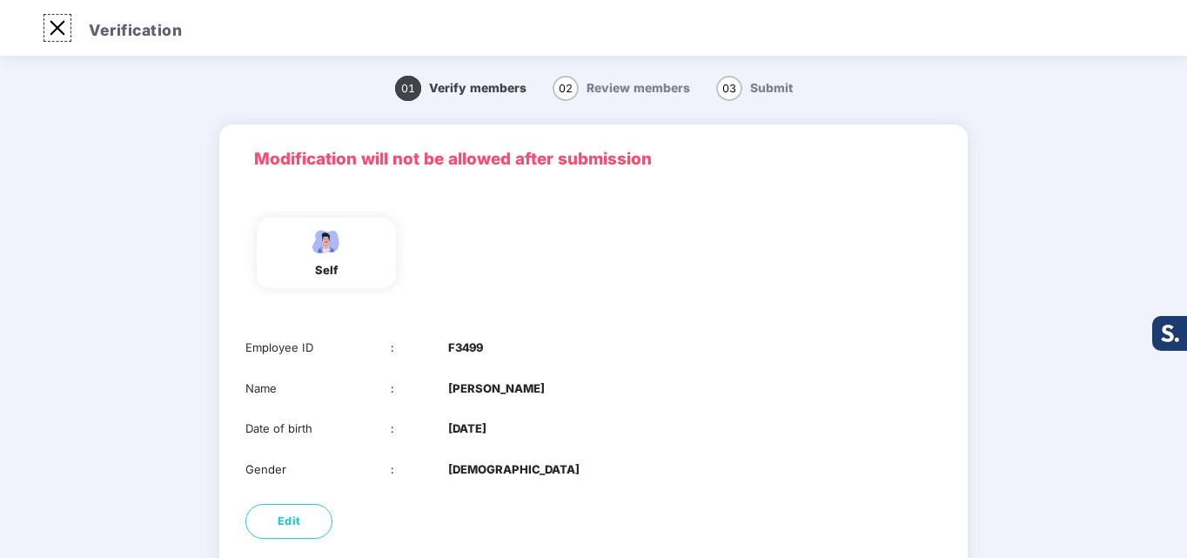
click at [61, 34] on img at bounding box center [57, 28] width 28 height 28
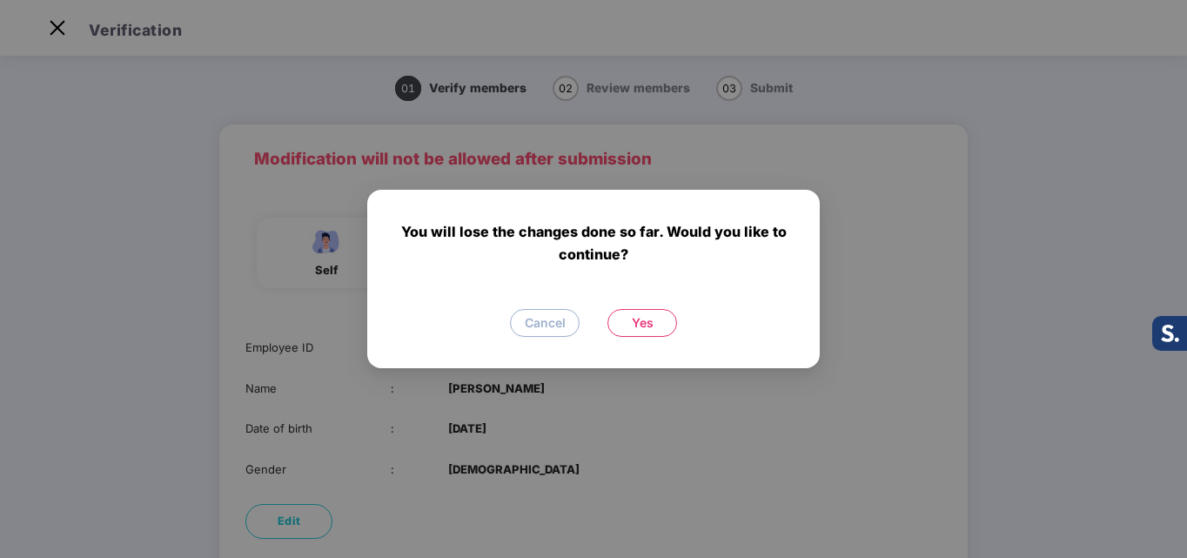
click at [658, 322] on button "Yes" at bounding box center [642, 323] width 70 height 28
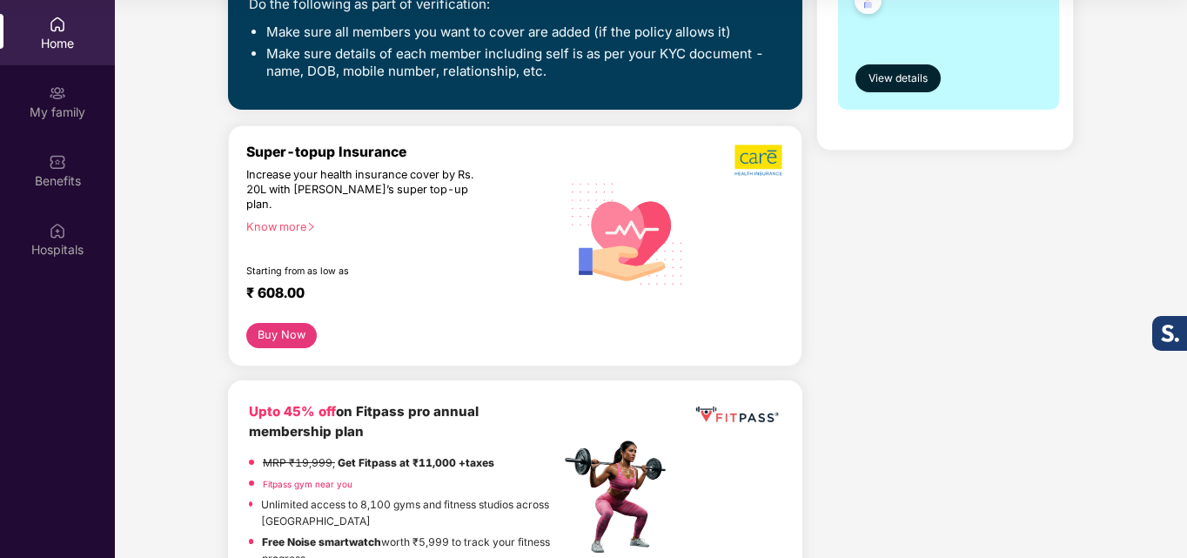
scroll to position [435, 0]
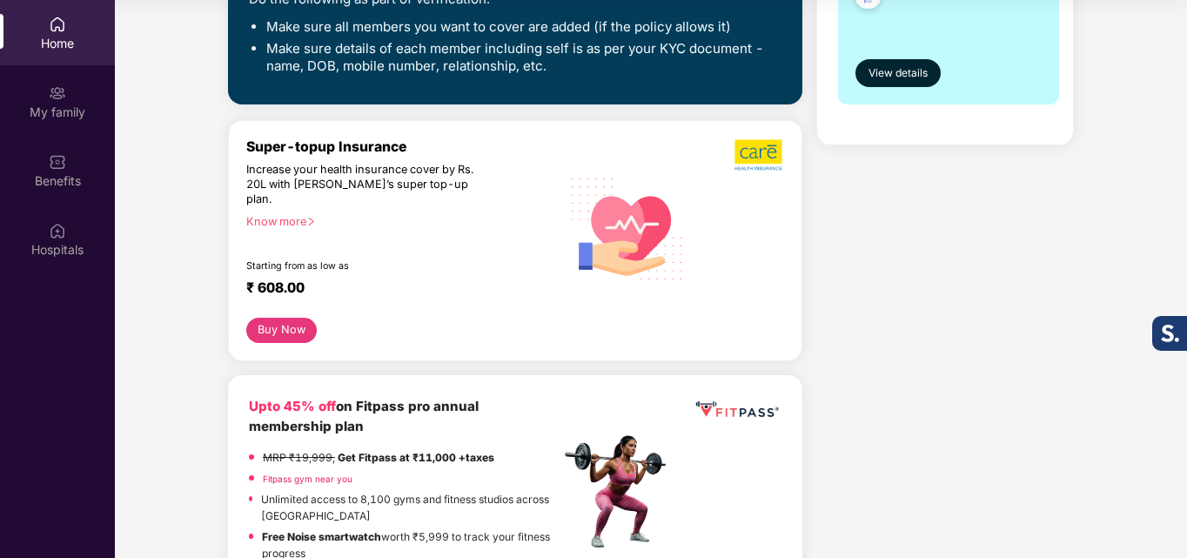
click at [276, 318] on button "Buy Now" at bounding box center [281, 330] width 70 height 25
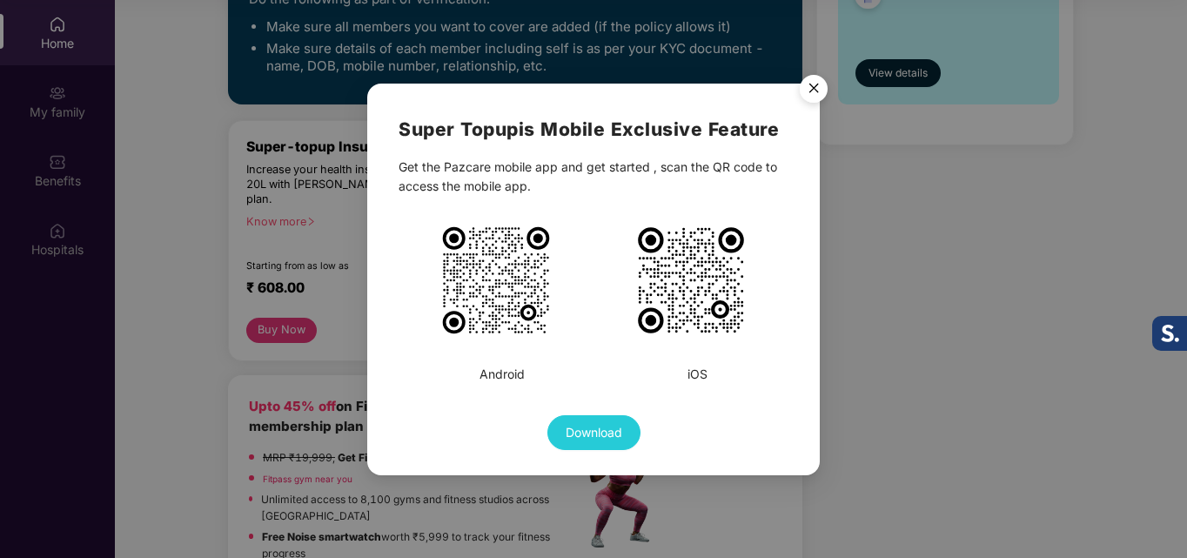
click at [799, 89] on img "Close" at bounding box center [813, 91] width 49 height 49
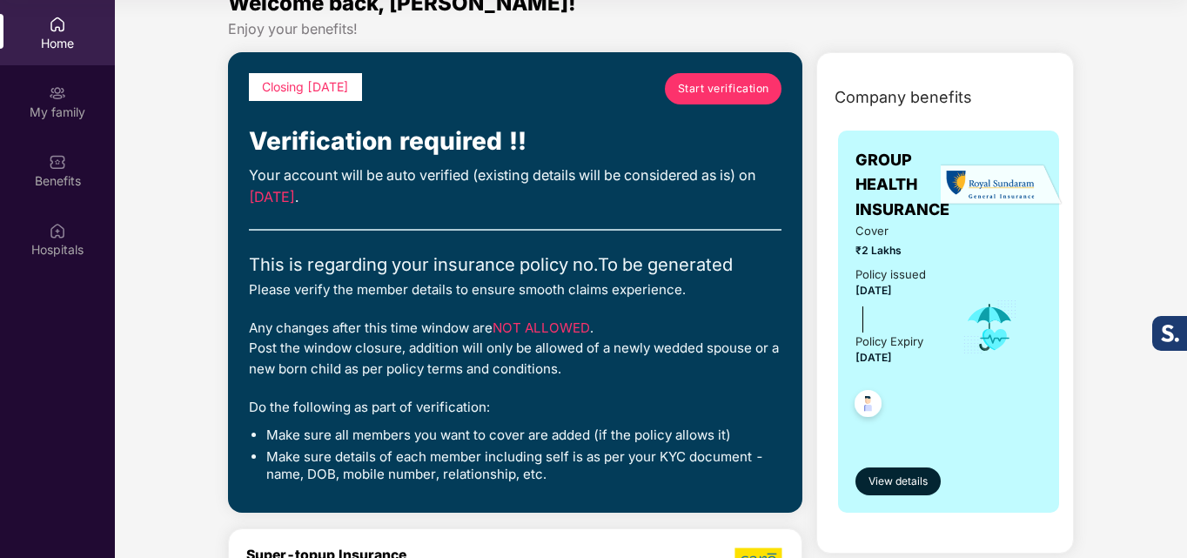
scroll to position [0, 0]
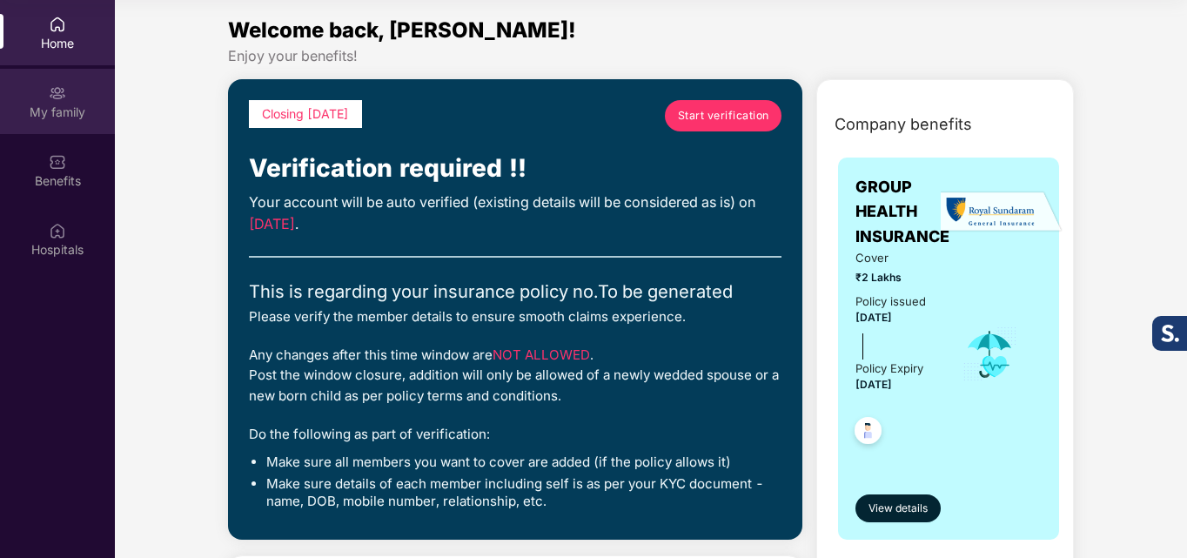
click at [67, 97] on div "My family" at bounding box center [57, 101] width 115 height 65
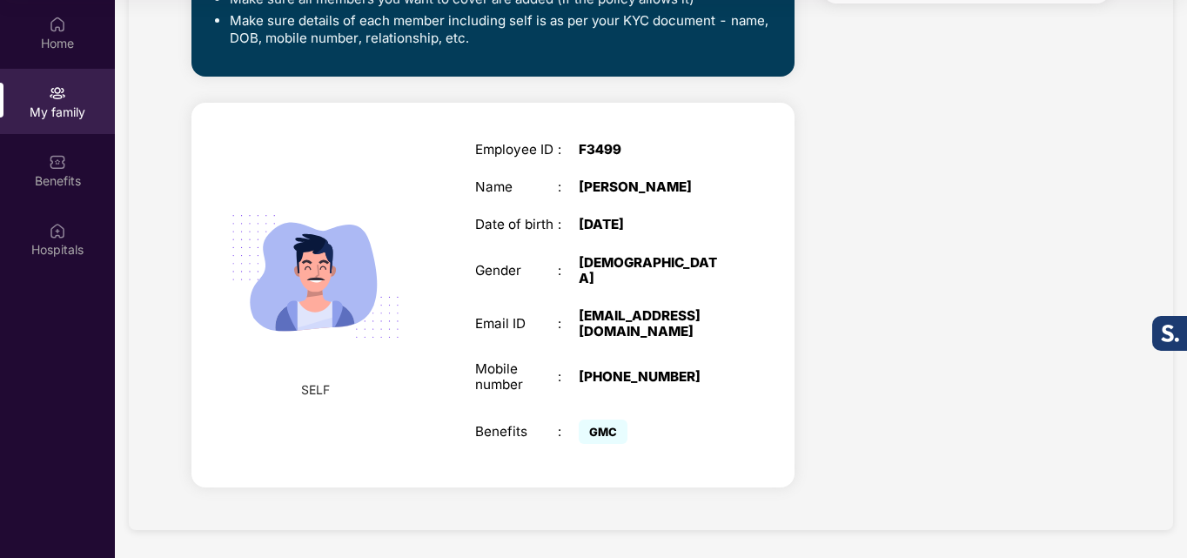
scroll to position [527, 0]
click at [599, 427] on span "GMC" at bounding box center [603, 431] width 49 height 24
drag, startPoint x: 471, startPoint y: 429, endPoint x: 658, endPoint y: 426, distance: 187.1
click at [658, 426] on div "Employee ID : F3499 Name : [PERSON_NAME] Date of birth : [DEMOGRAPHIC_DATA] Gen…" at bounding box center [600, 295] width 284 height 350
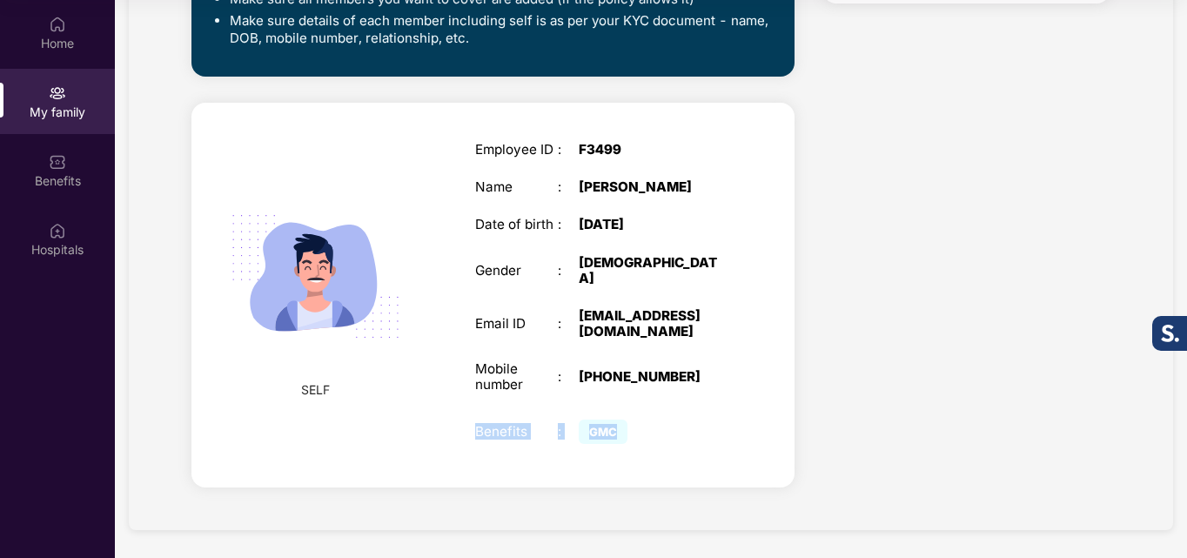
copy div "Benefits : GMC"
click at [687, 424] on div "GMC" at bounding box center [651, 431] width 145 height 33
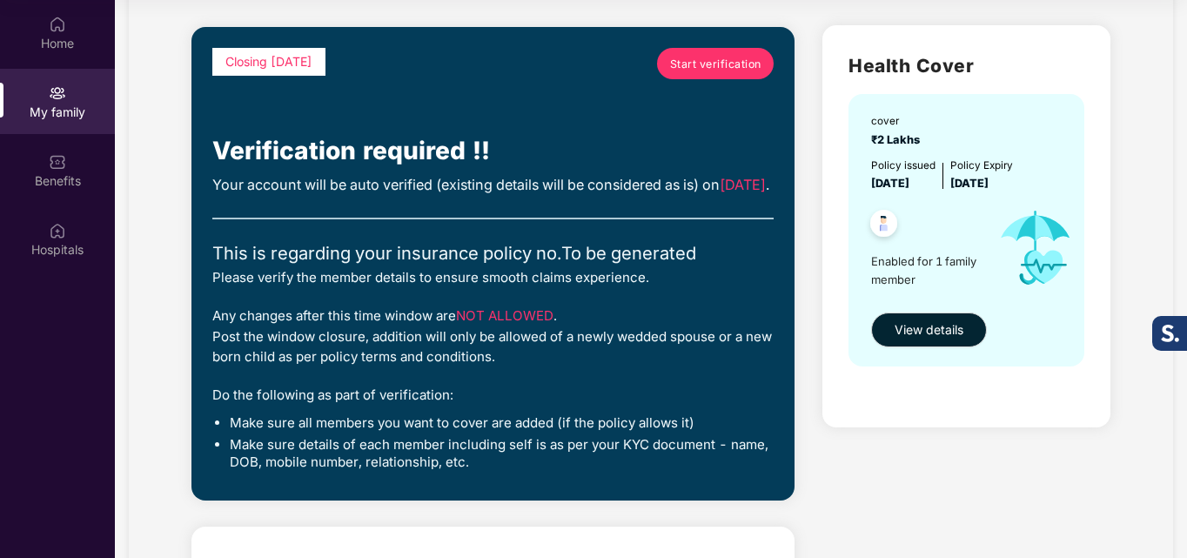
scroll to position [5, 0]
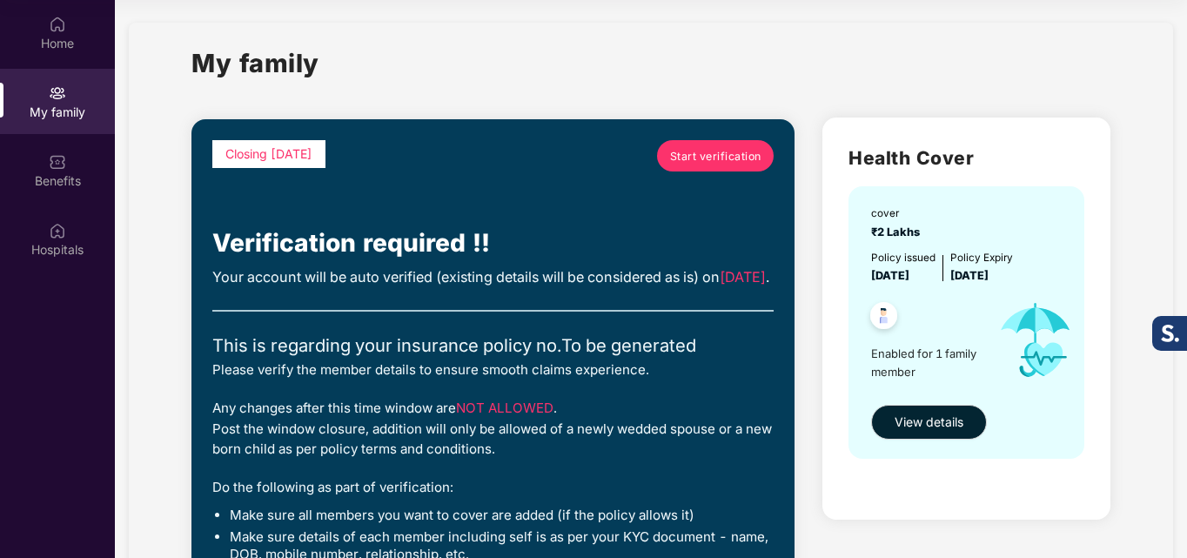
click at [893, 374] on span "Enabled for 1 family member" at bounding box center [927, 363] width 113 height 36
click at [887, 342] on div "Enabled for 1 family member" at bounding box center [927, 339] width 113 height 110
click at [883, 314] on img at bounding box center [883, 318] width 43 height 43
click at [895, 298] on img at bounding box center [883, 318] width 43 height 43
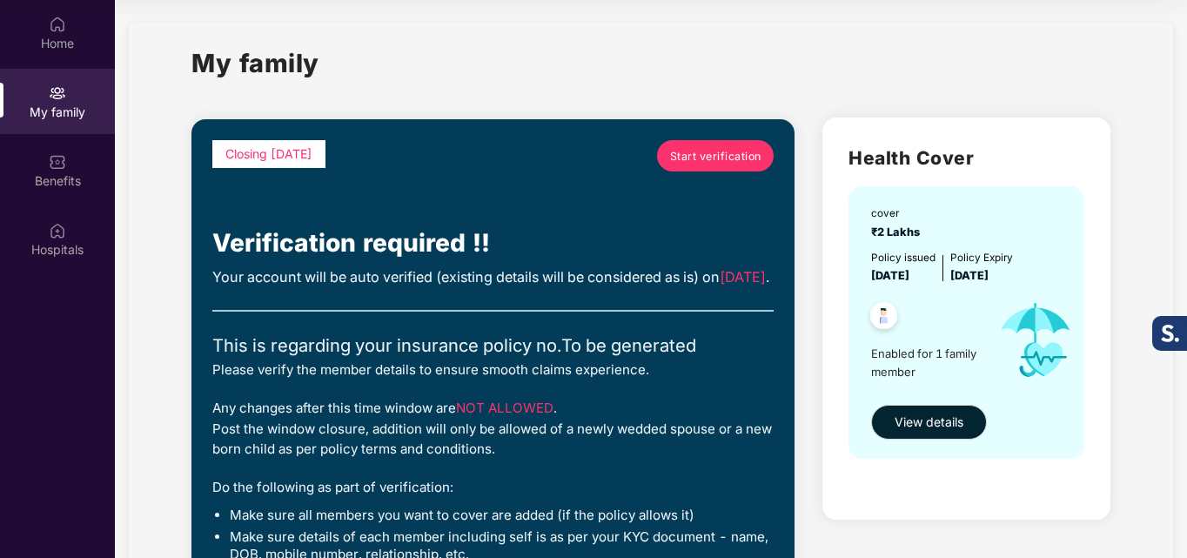
click at [897, 244] on div "cover ₹2 Lakhs Policy issued [DATE] Policy Expiry [DATE] Enabled for 1 family m…" at bounding box center [966, 321] width 236 height 271
click at [905, 393] on div "Enabled for 1 family member" at bounding box center [927, 339] width 113 height 110
click at [905, 416] on span "View details" at bounding box center [928, 421] width 69 height 19
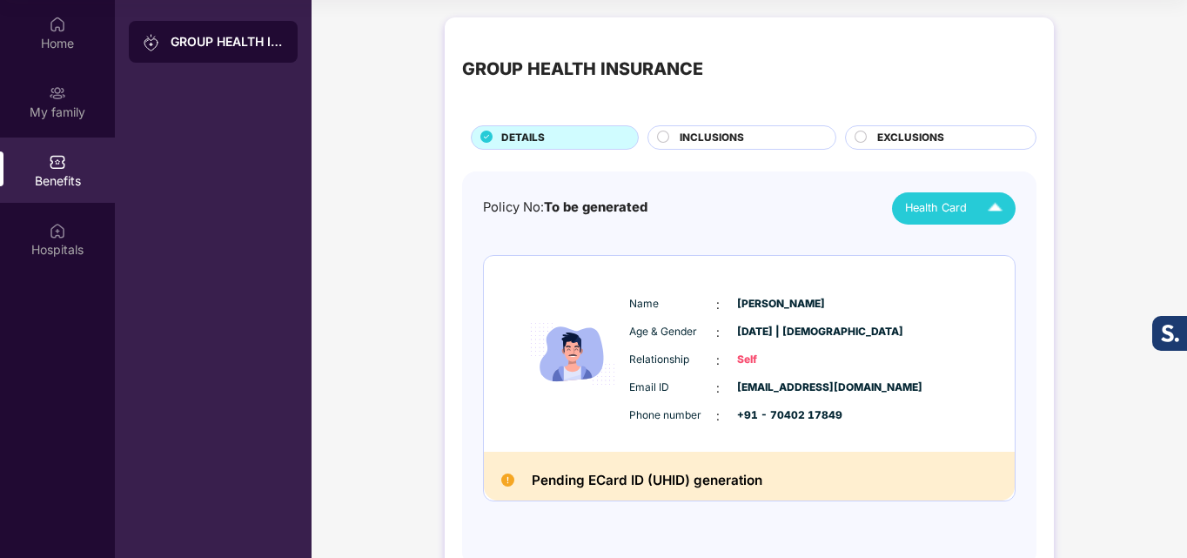
click at [931, 206] on span "Health Card" at bounding box center [936, 207] width 62 height 17
click at [961, 211] on span "Health Card" at bounding box center [936, 207] width 62 height 17
click at [958, 255] on div "[PERSON_NAME]" at bounding box center [949, 247] width 113 height 19
click at [915, 138] on span "EXCLUSIONS" at bounding box center [910, 138] width 67 height 17
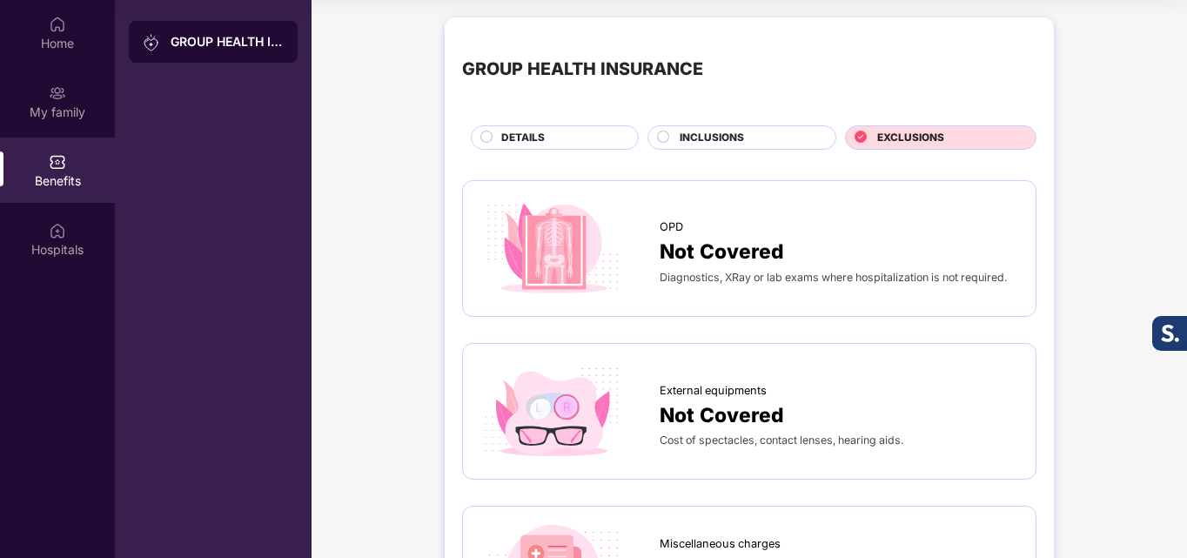
click at [739, 138] on span "INCLUSIONS" at bounding box center [711, 138] width 64 height 17
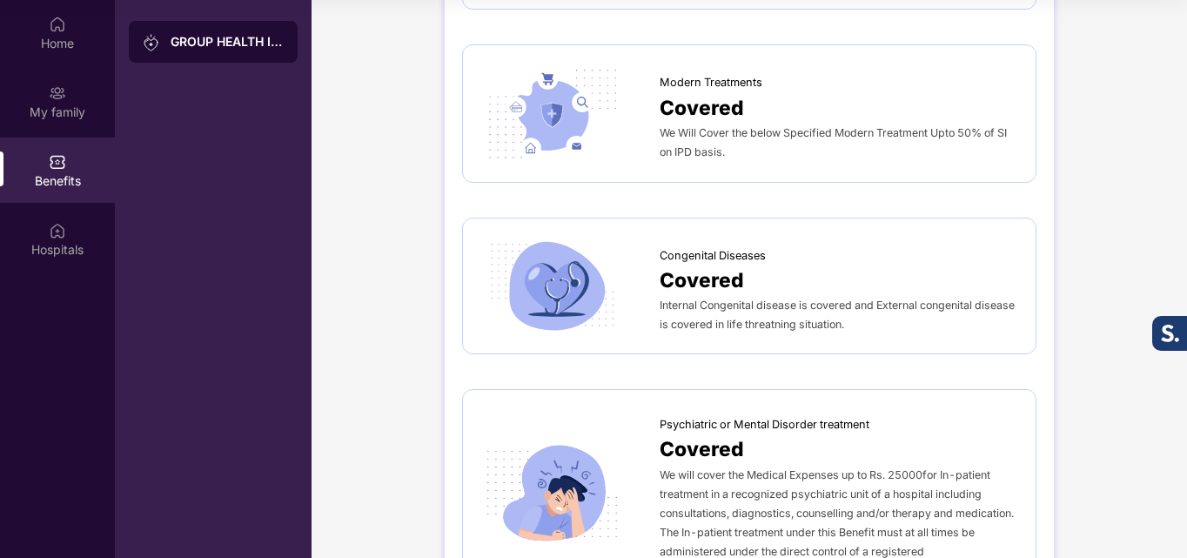
scroll to position [3117, 0]
